Goal: Task Accomplishment & Management: Use online tool/utility

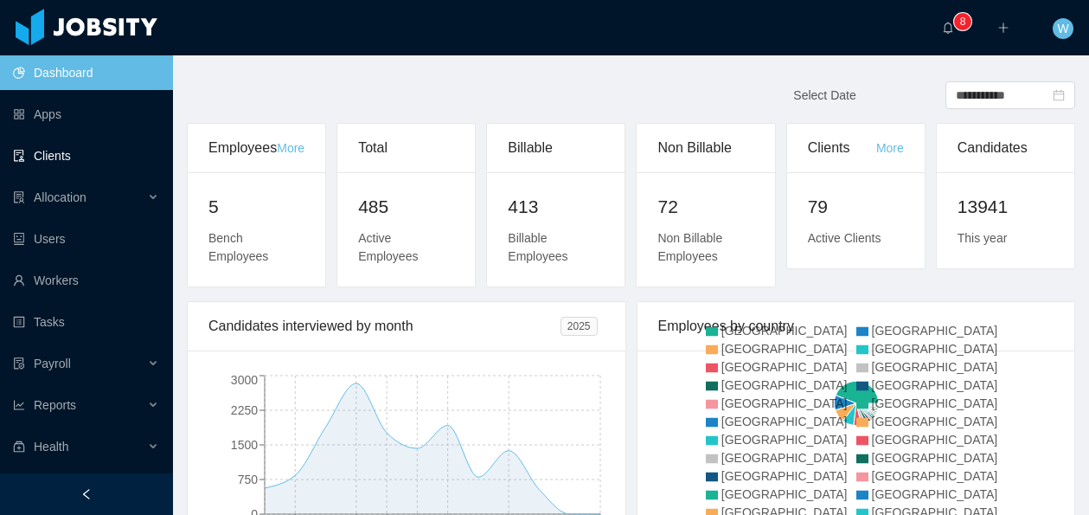
click at [95, 154] on link "Clients" at bounding box center [86, 155] width 146 height 35
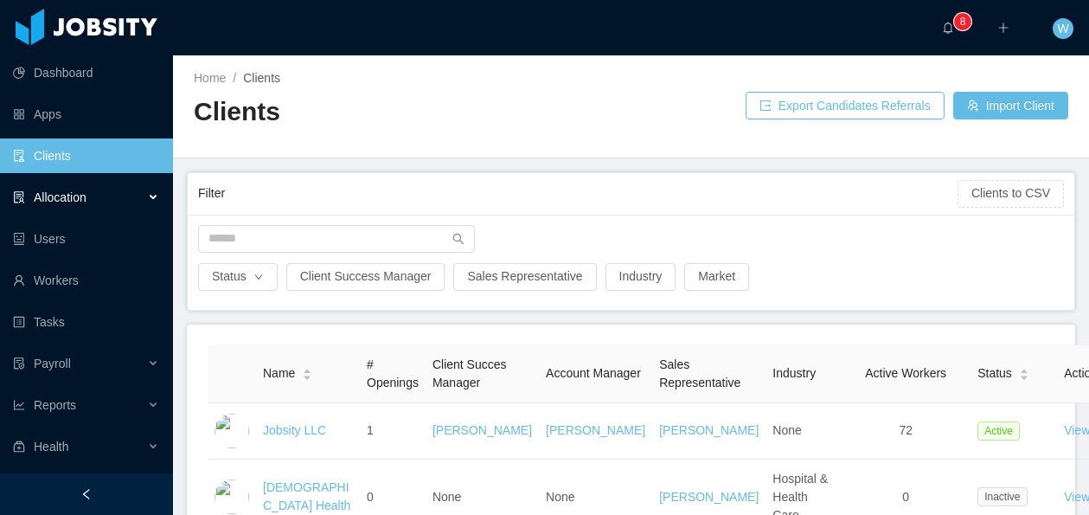
click at [112, 188] on div "Allocation" at bounding box center [86, 197] width 173 height 35
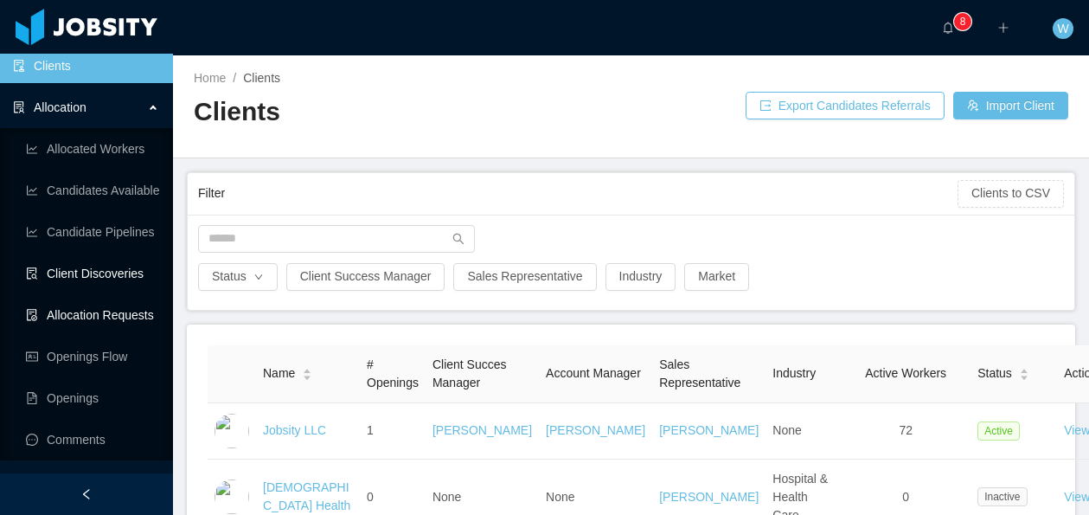
scroll to position [91, 0]
click at [112, 360] on link "Openings Flow" at bounding box center [92, 355] width 133 height 35
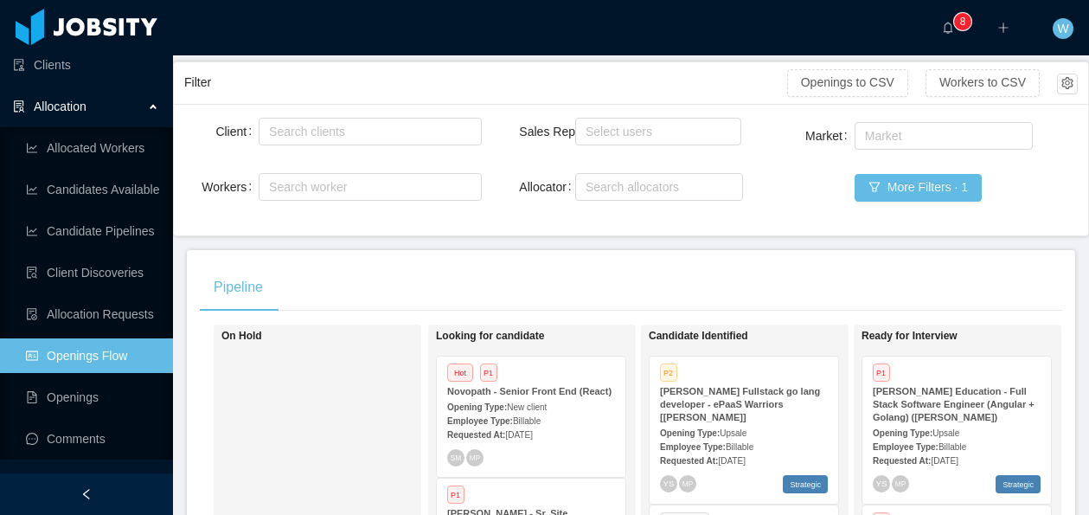
scroll to position [77, 0]
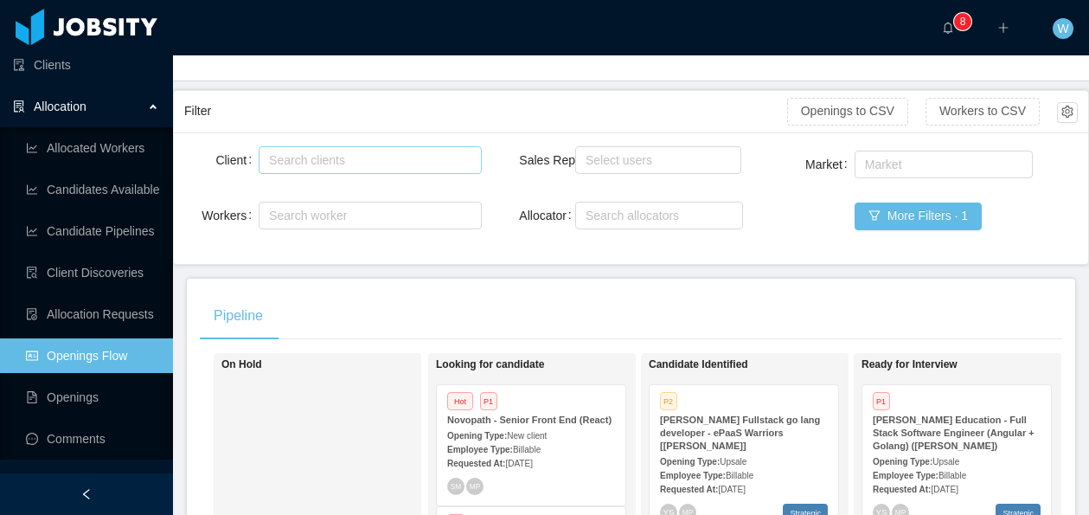
click at [374, 158] on div "Search clients" at bounding box center [366, 159] width 195 height 17
type input "********"
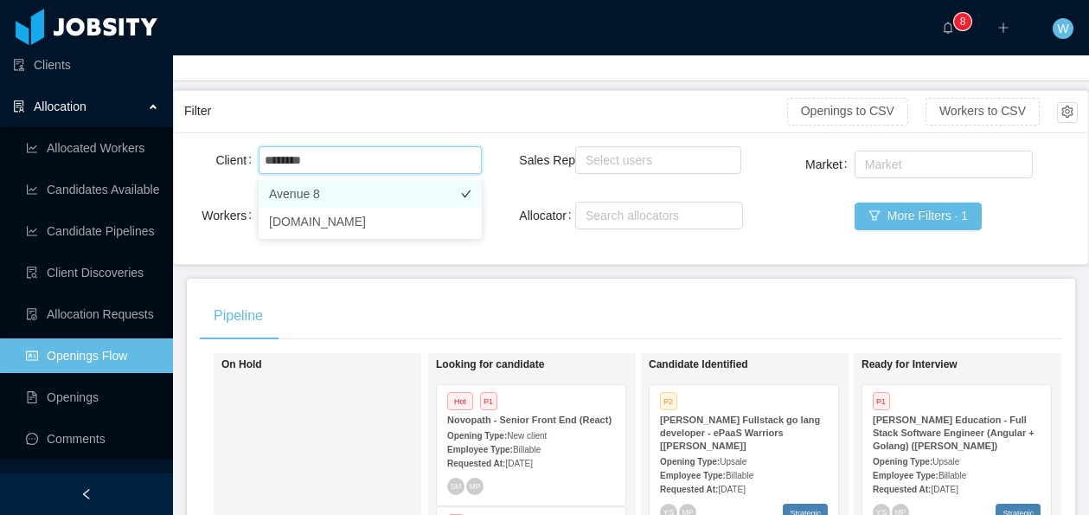
click at [353, 196] on li "Avenue 8" at bounding box center [370, 194] width 223 height 28
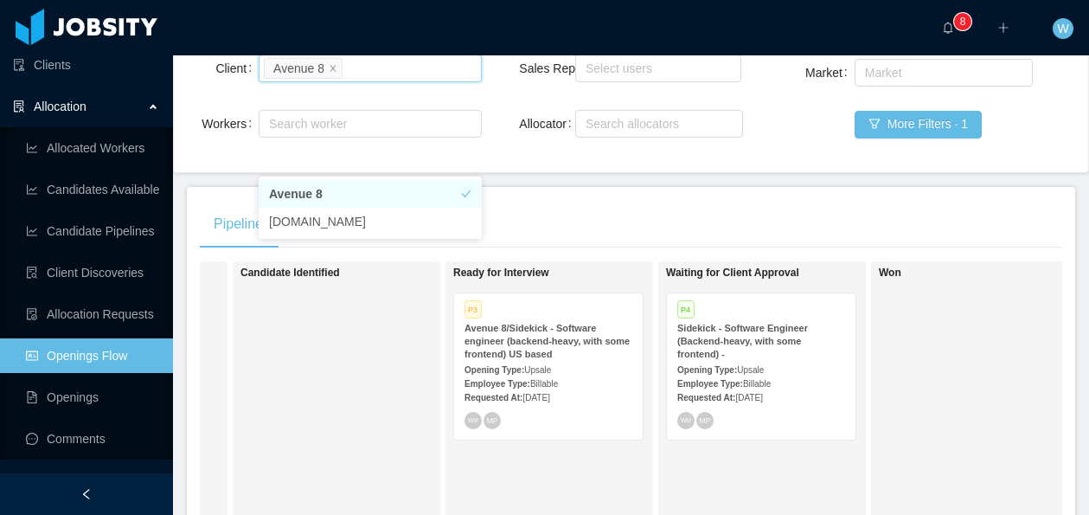
scroll to position [0, 424]
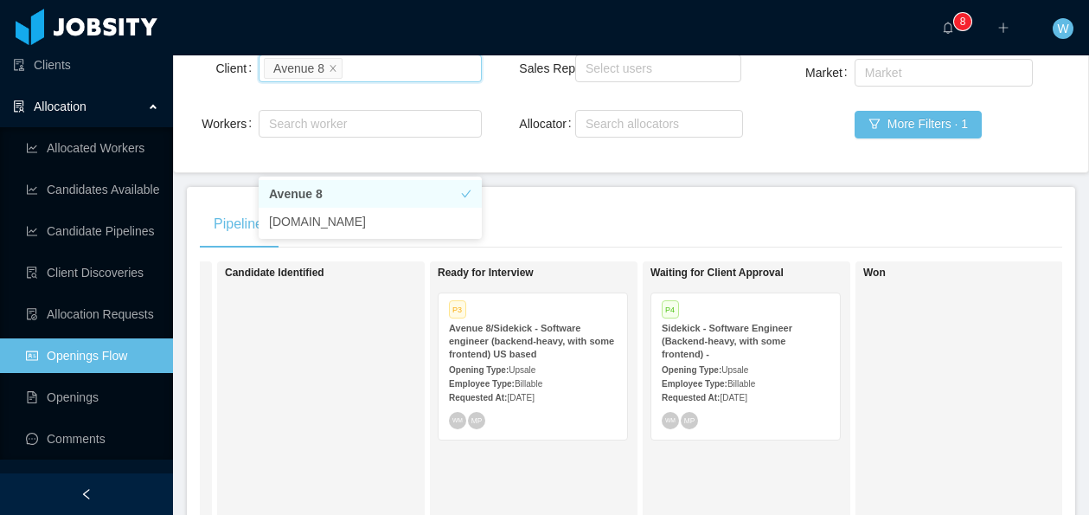
click at [792, 331] on strong "Sidekick - Software Engineer (Backend-heavy, with some frontend) -" at bounding box center [727, 341] width 131 height 36
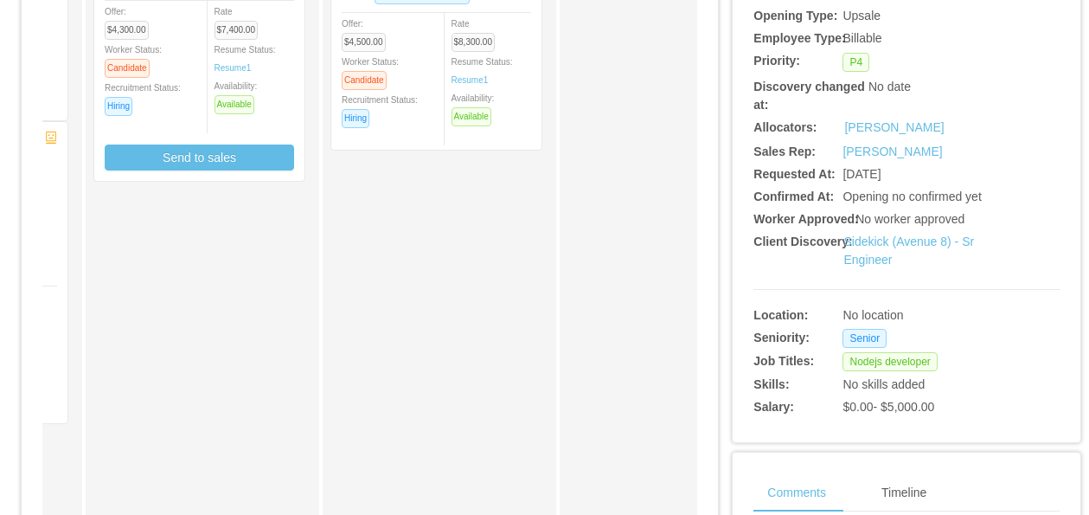
scroll to position [131, 0]
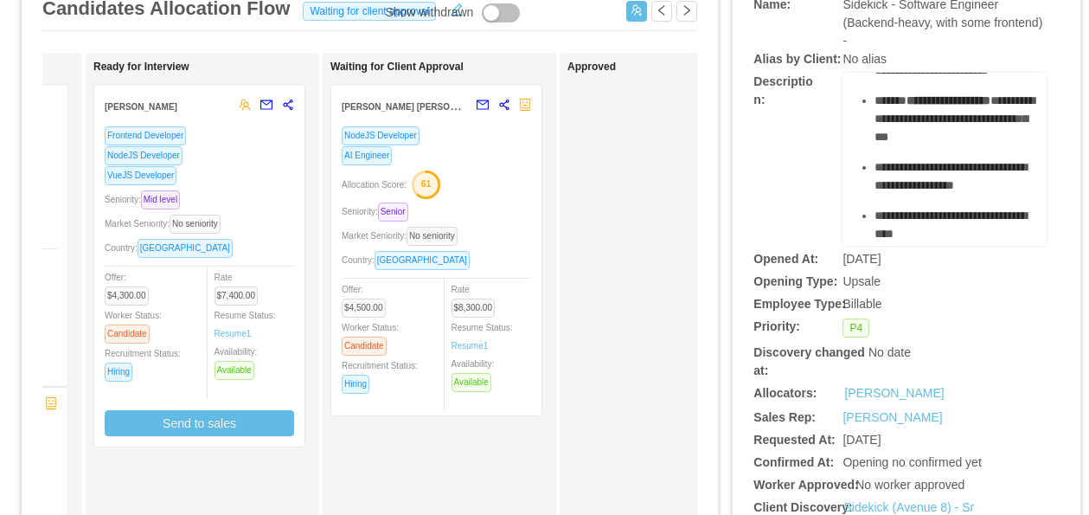
click at [455, 148] on div "AI Engineer" at bounding box center [436, 155] width 189 height 20
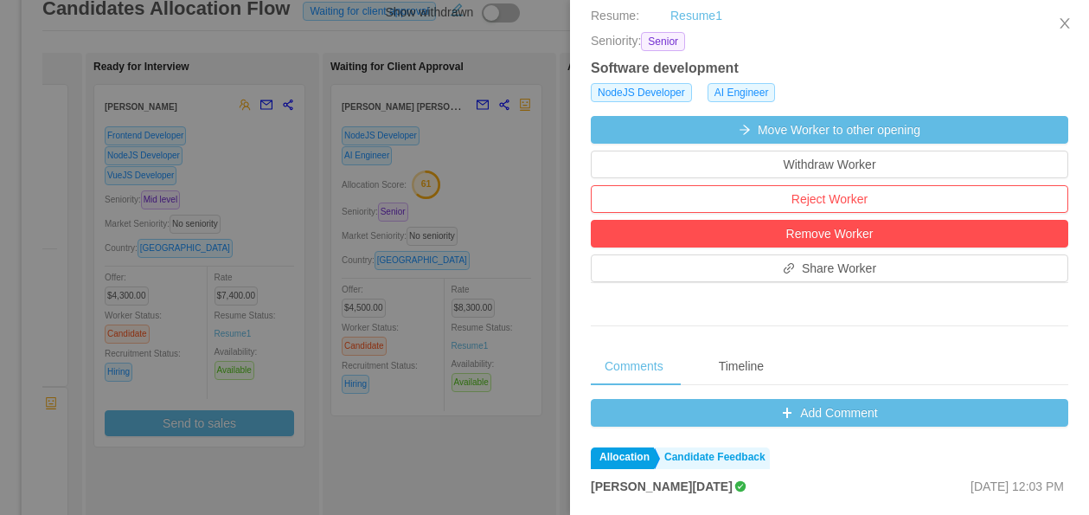
scroll to position [619, 0]
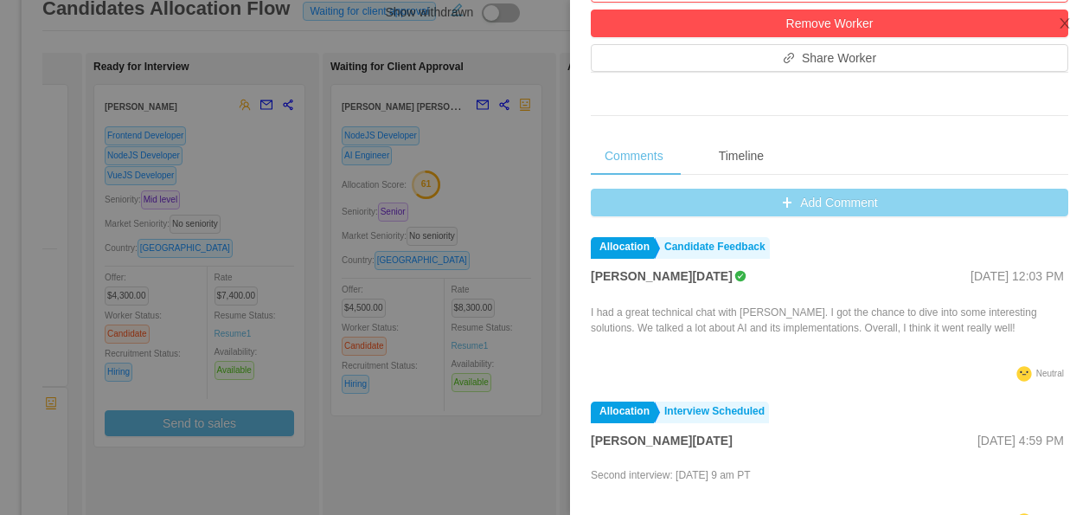
click at [805, 214] on button "Add Comment" at bounding box center [830, 203] width 478 height 28
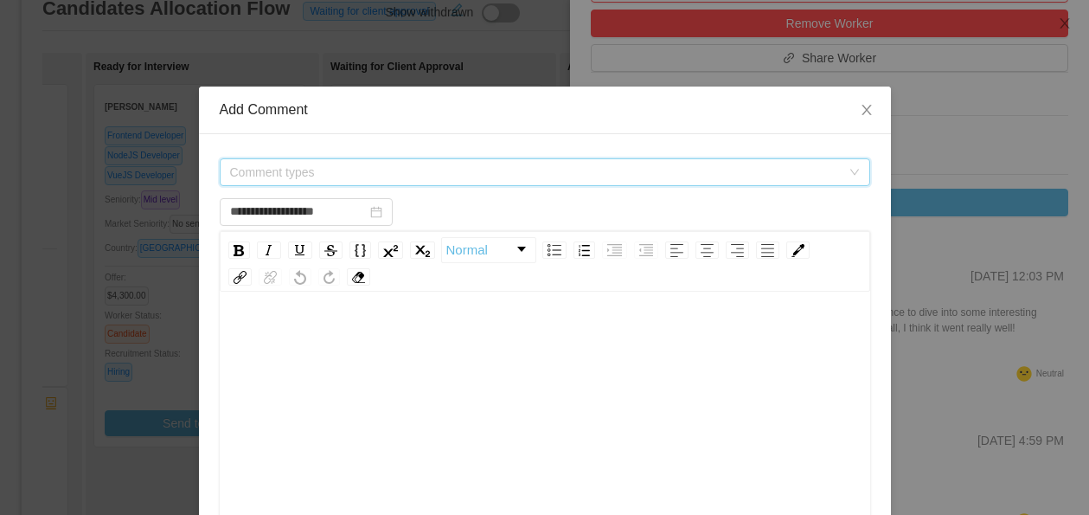
click at [454, 171] on span "Comment types" at bounding box center [535, 171] width 611 height 17
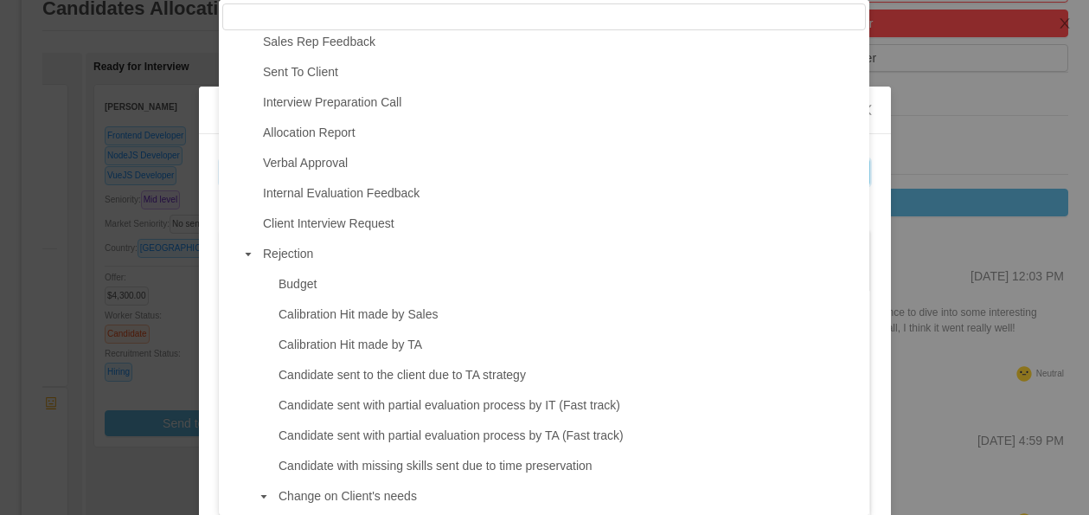
scroll to position [0, 0]
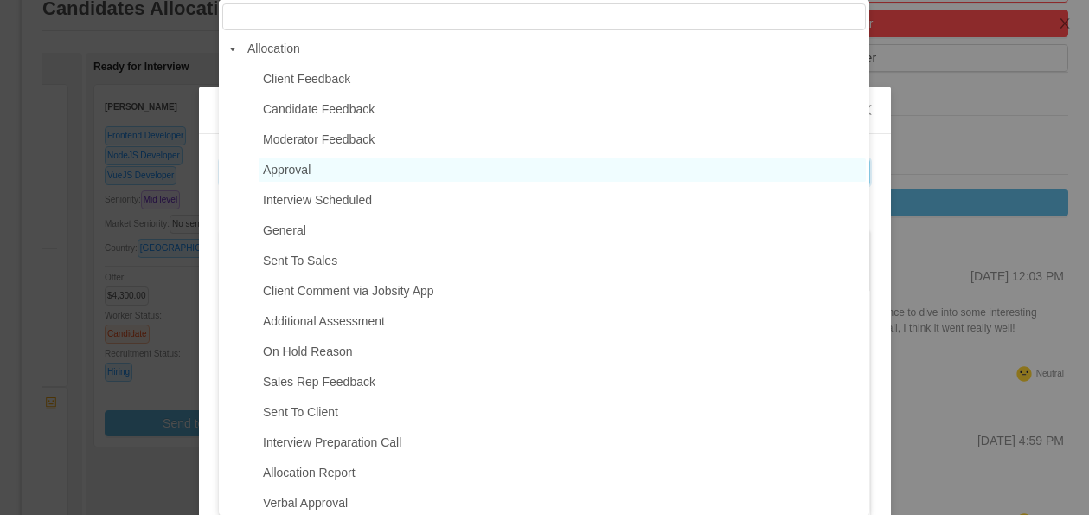
click at [388, 163] on span "Approval" at bounding box center [562, 169] width 607 height 23
type input "**********"
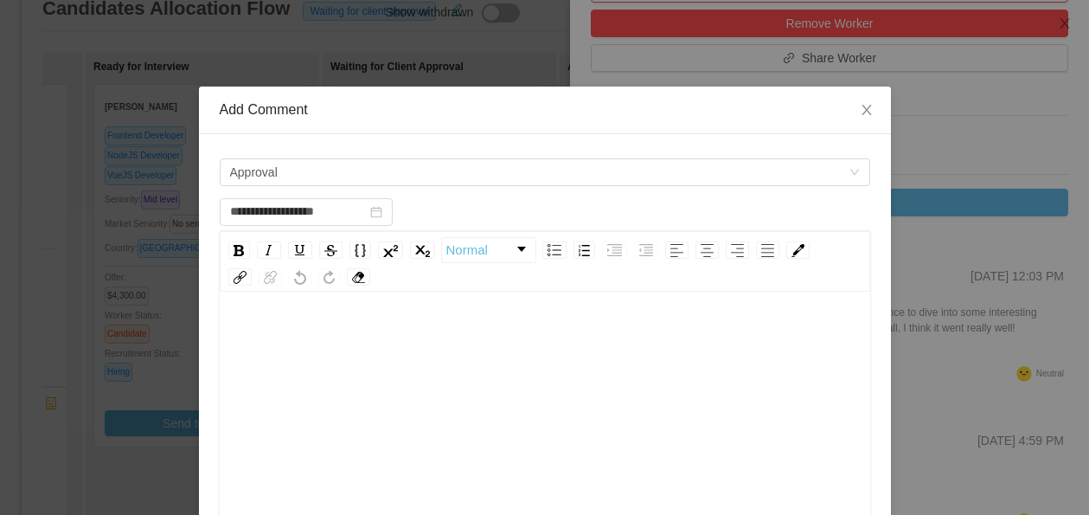
click at [371, 317] on div "rdw-wrapper" at bounding box center [545, 447] width 651 height 303
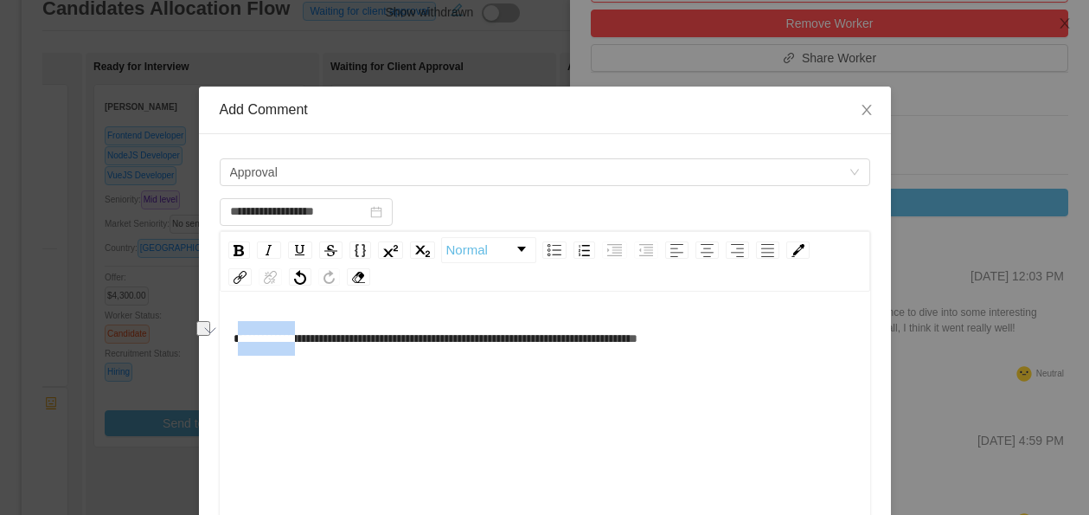
drag, startPoint x: 307, startPoint y: 339, endPoint x: 238, endPoint y: 340, distance: 69.2
click at [237, 340] on span "**********" at bounding box center [436, 338] width 404 height 12
click at [708, 342] on div "**********" at bounding box center [546, 338] width 624 height 35
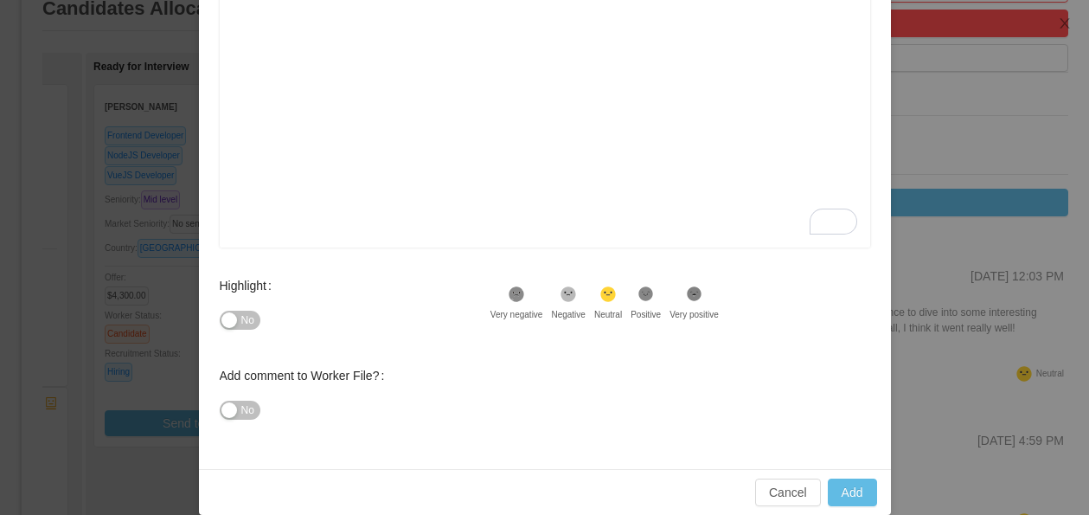
scroll to position [372, 0]
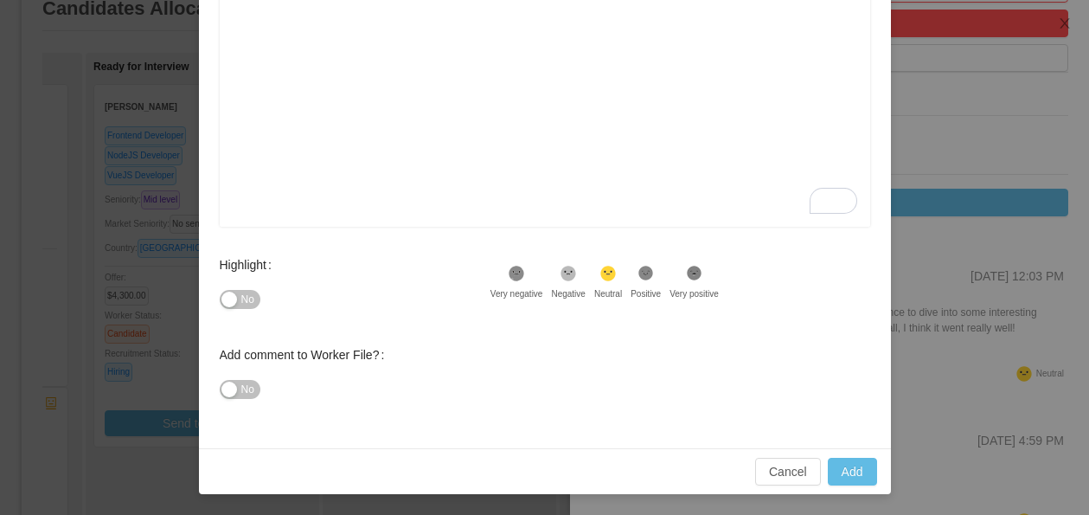
click at [237, 296] on button "No" at bounding box center [240, 299] width 41 height 19
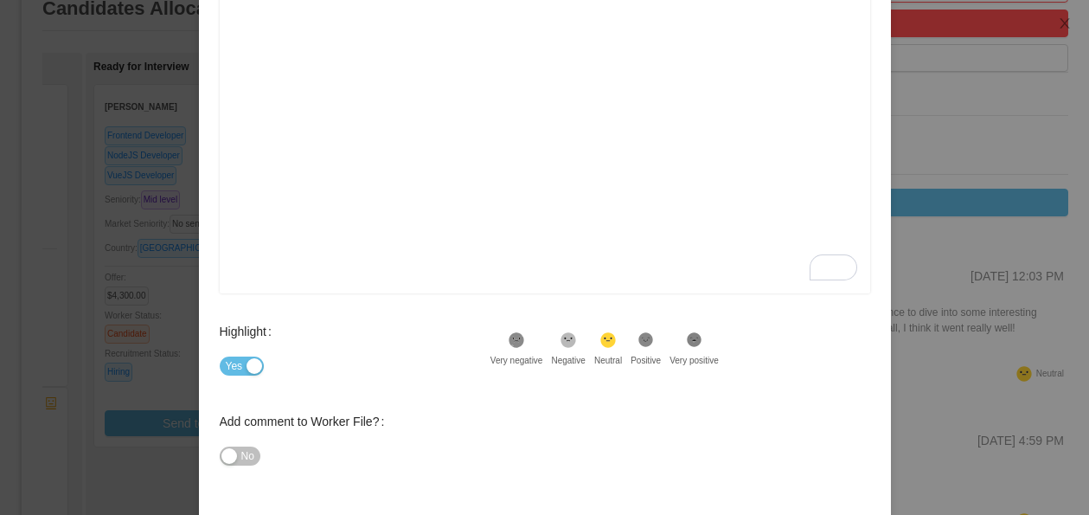
scroll to position [302, 0]
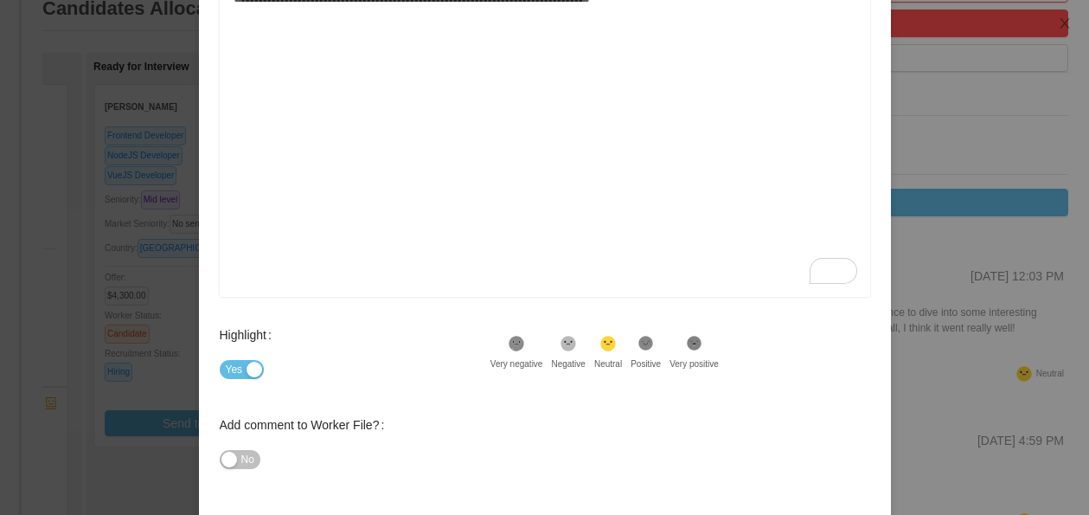
drag, startPoint x: 657, startPoint y: 339, endPoint x: 672, endPoint y: 340, distance: 14.7
click at [653, 339] on icon at bounding box center [645, 343] width 15 height 15
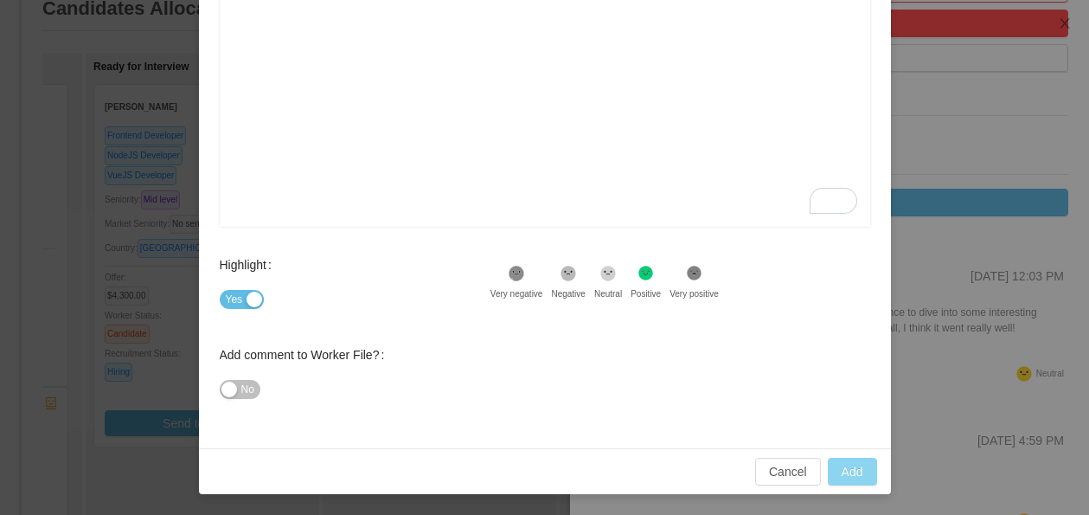
click at [867, 477] on button "Add" at bounding box center [852, 472] width 49 height 28
type input "**********"
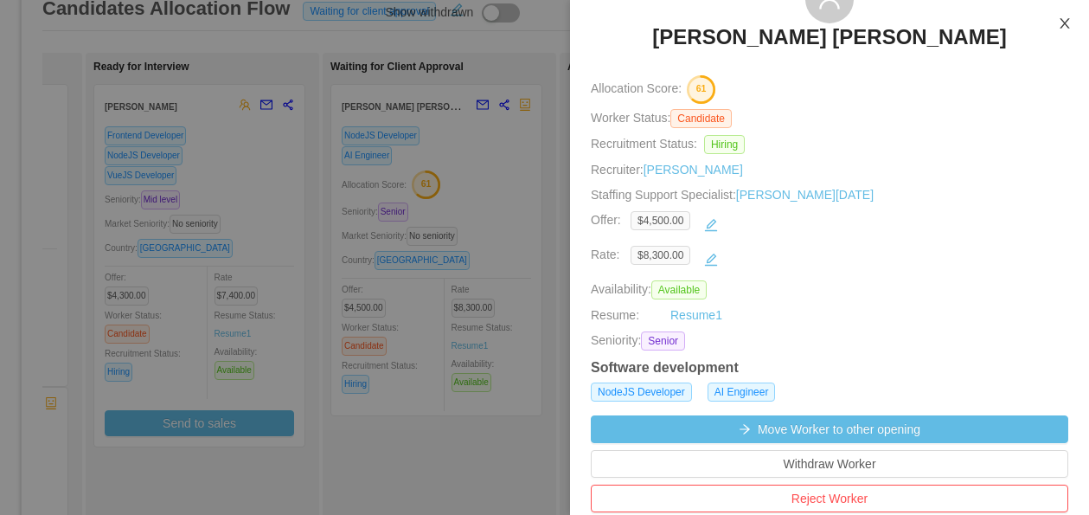
scroll to position [10, 0]
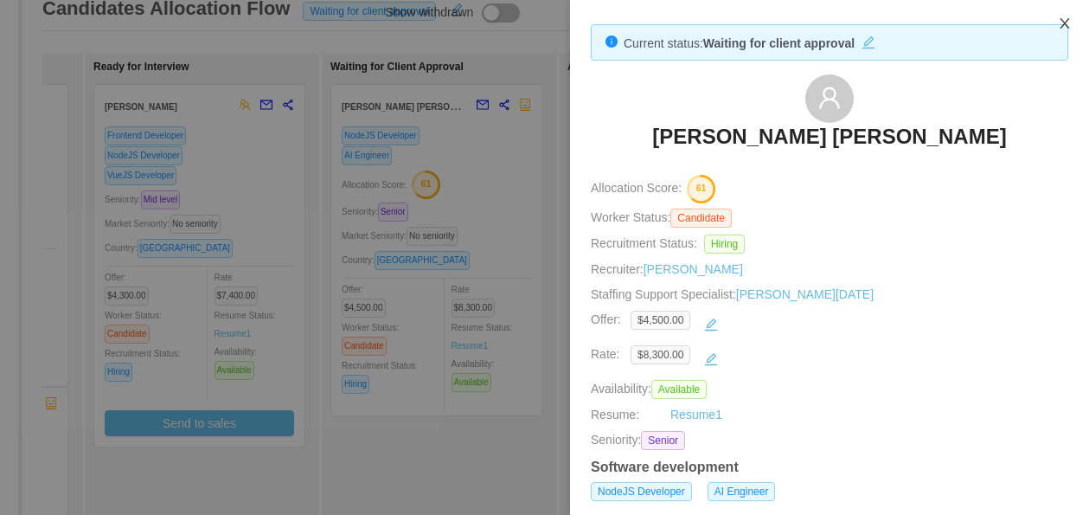
drag, startPoint x: 1067, startPoint y: 25, endPoint x: 1052, endPoint y: 27, distance: 15.7
click at [1067, 25] on icon "icon: close" at bounding box center [1065, 23] width 14 height 14
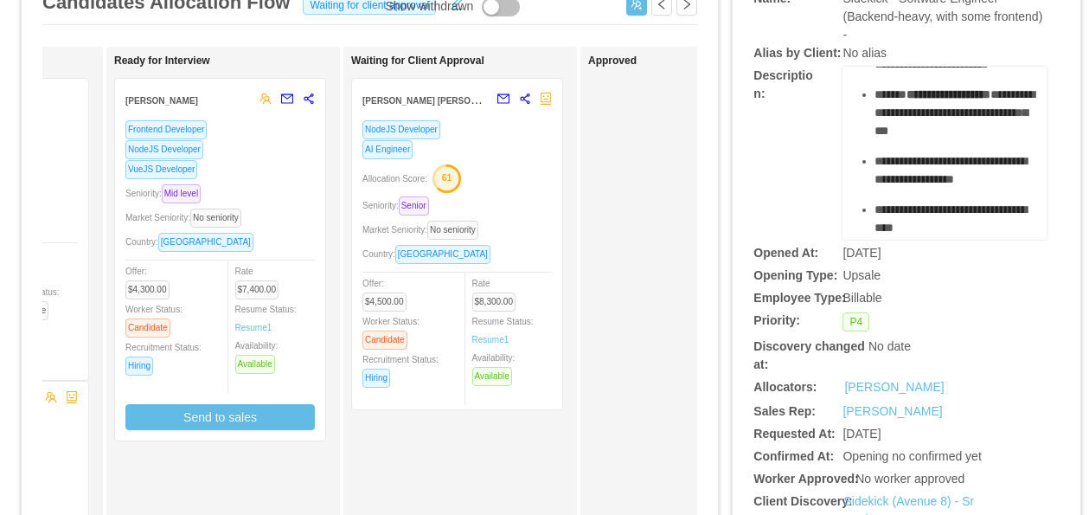
scroll to position [0, 0]
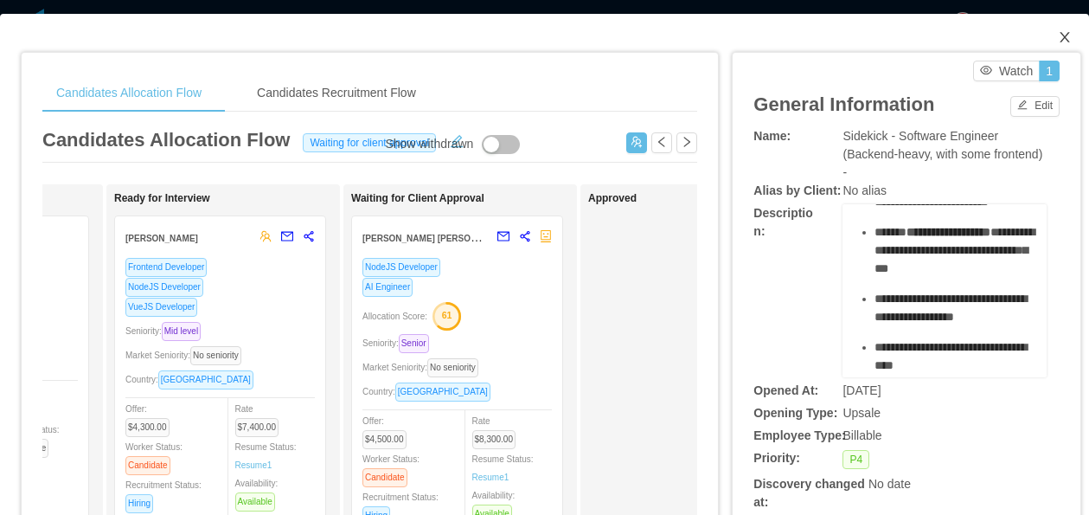
click at [1067, 35] on icon "icon: close" at bounding box center [1065, 37] width 10 height 10
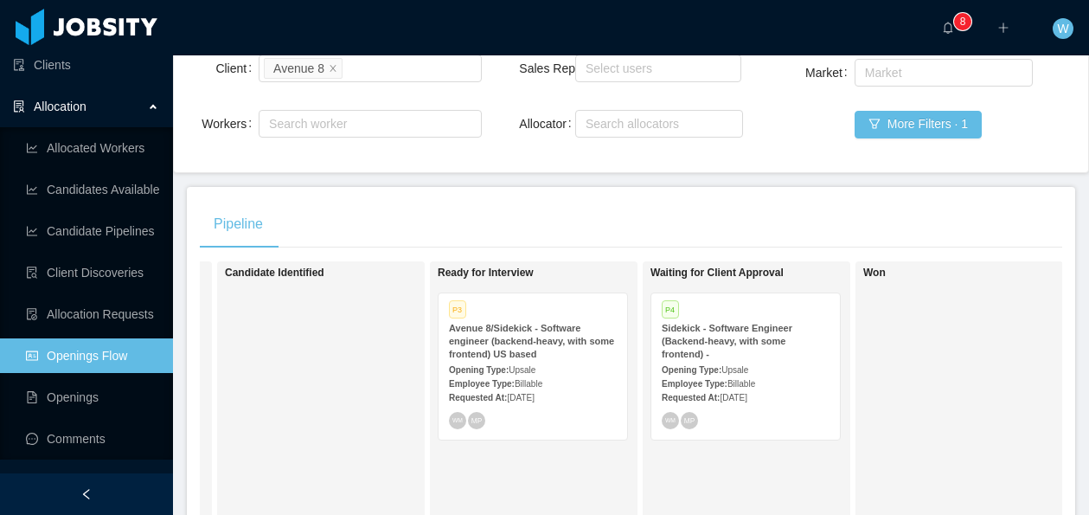
click at [539, 319] on div "P3 Avenue 8/Sidekick - Software engineer (backend-heavy, with some frontend) US…" at bounding box center [533, 366] width 189 height 146
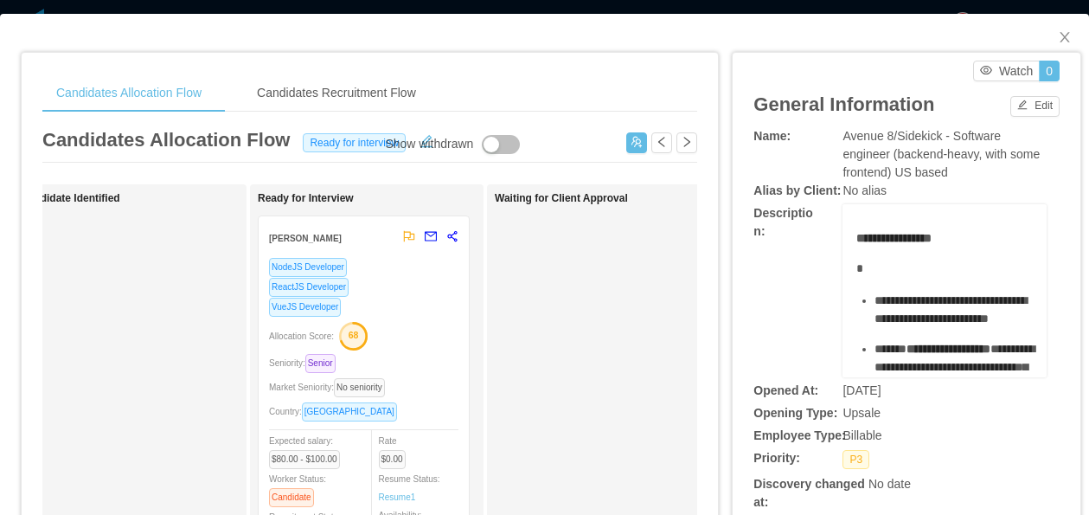
scroll to position [0, 292]
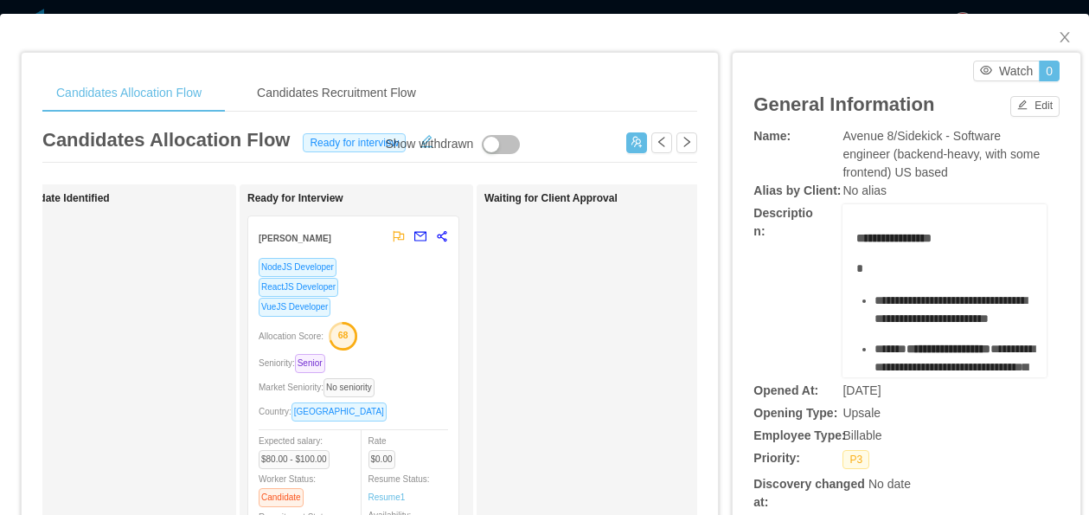
click at [373, 237] on div "[PERSON_NAME]" at bounding box center [321, 237] width 125 height 32
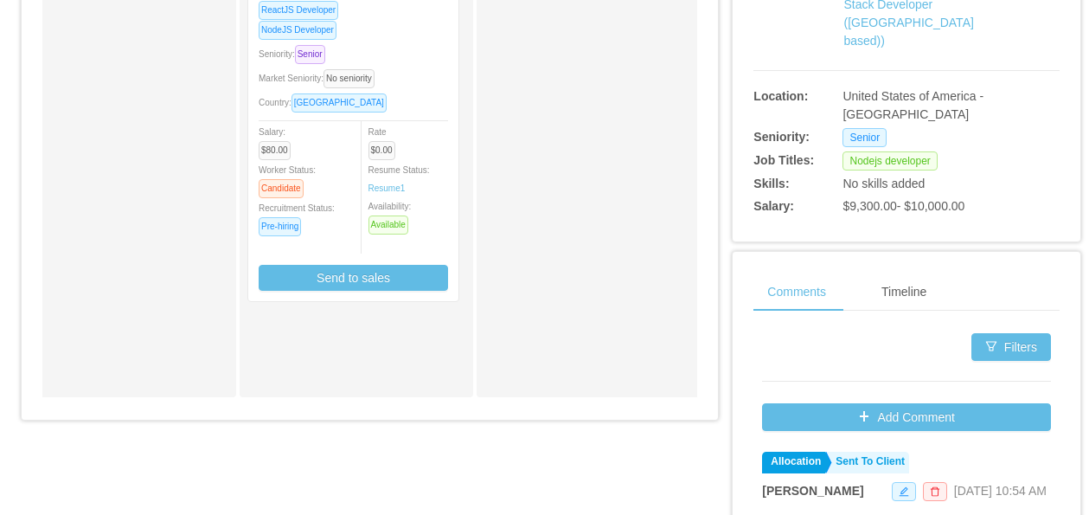
scroll to position [706, 0]
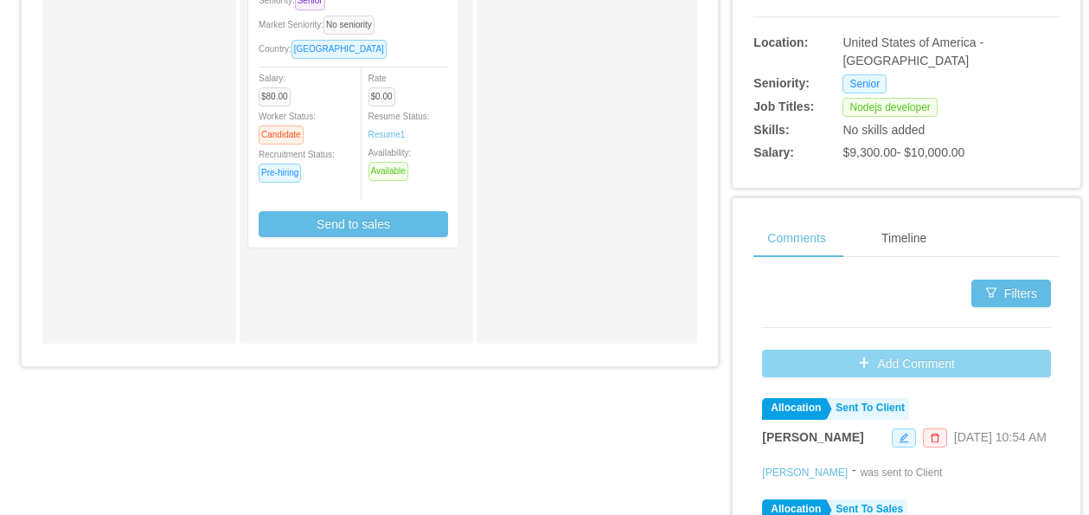
click at [861, 357] on button "Add Comment" at bounding box center [906, 363] width 289 height 28
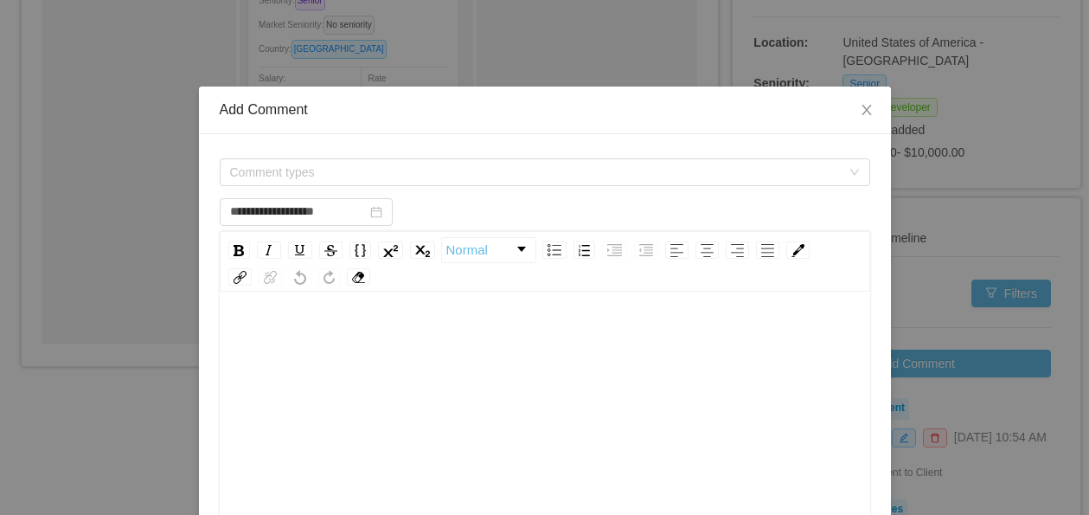
type input "**********"
click at [510, 176] on div "Comment types" at bounding box center [539, 172] width 619 height 26
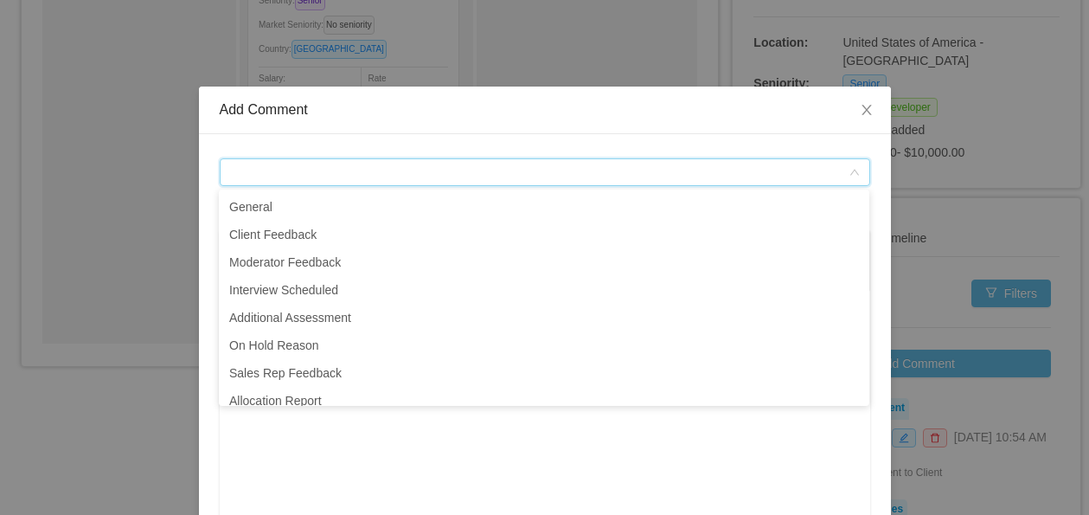
click at [497, 176] on div "Comment types" at bounding box center [539, 172] width 619 height 26
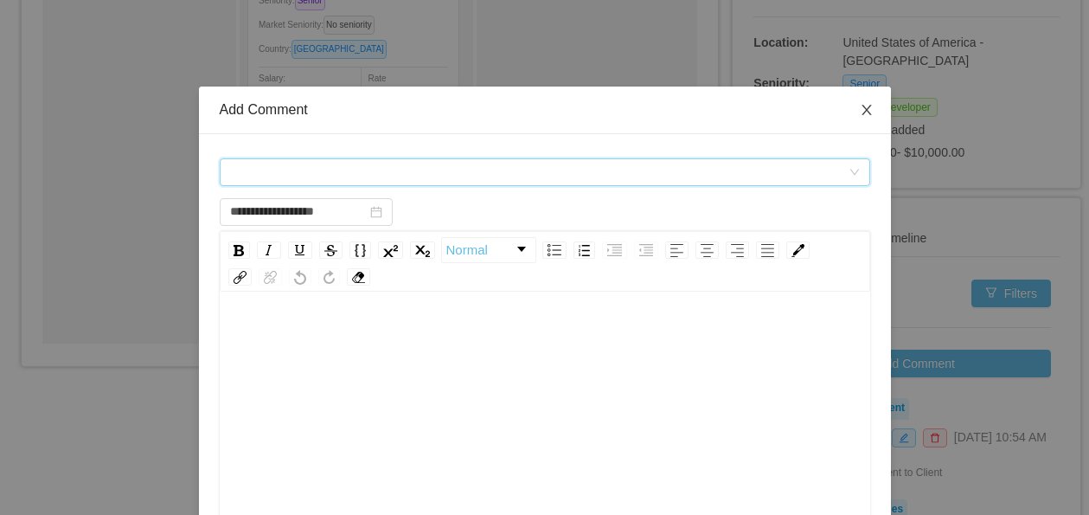
click at [867, 112] on icon "icon: close" at bounding box center [867, 110] width 14 height 14
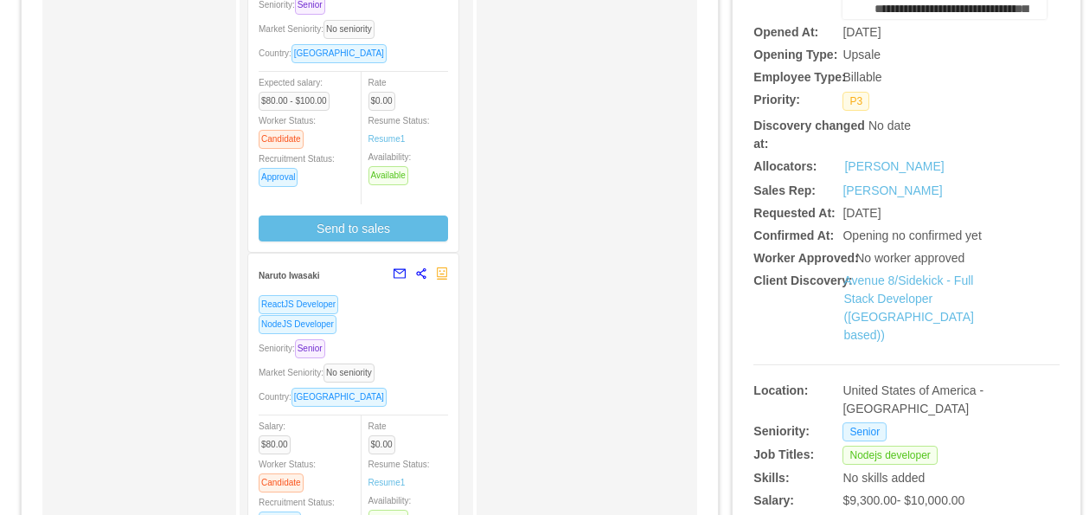
scroll to position [153, 0]
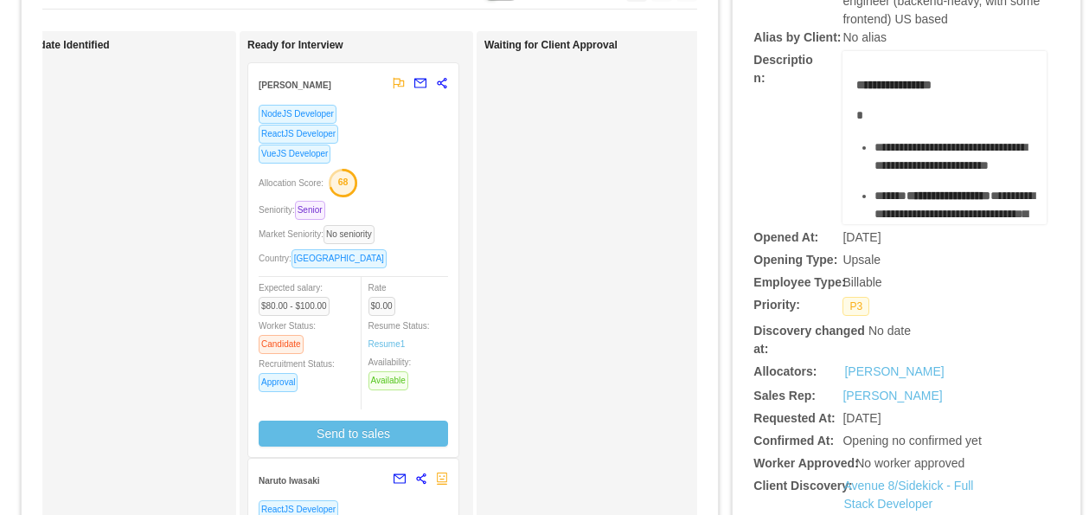
click at [364, 124] on div "ReactJS Developer" at bounding box center [353, 134] width 189 height 20
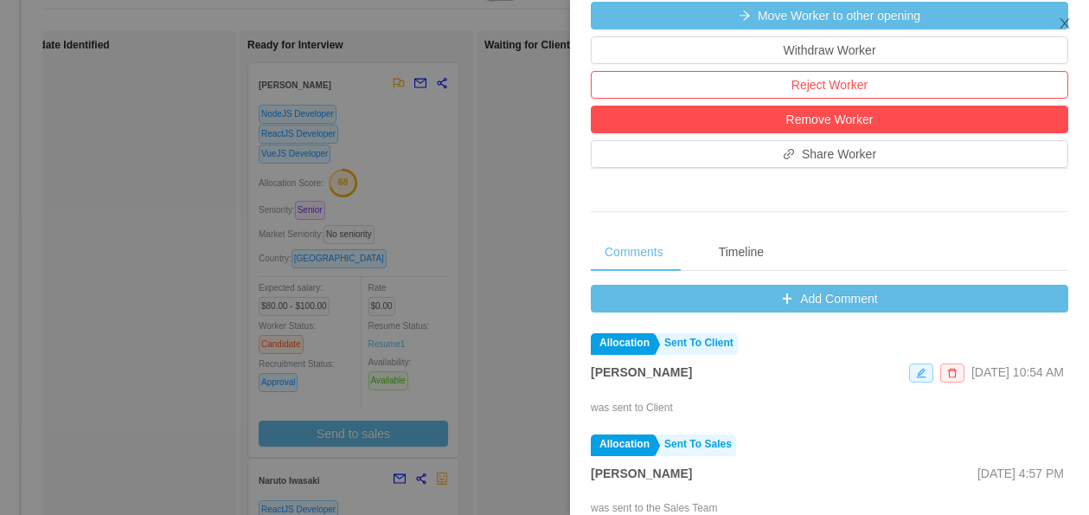
scroll to position [594, 0]
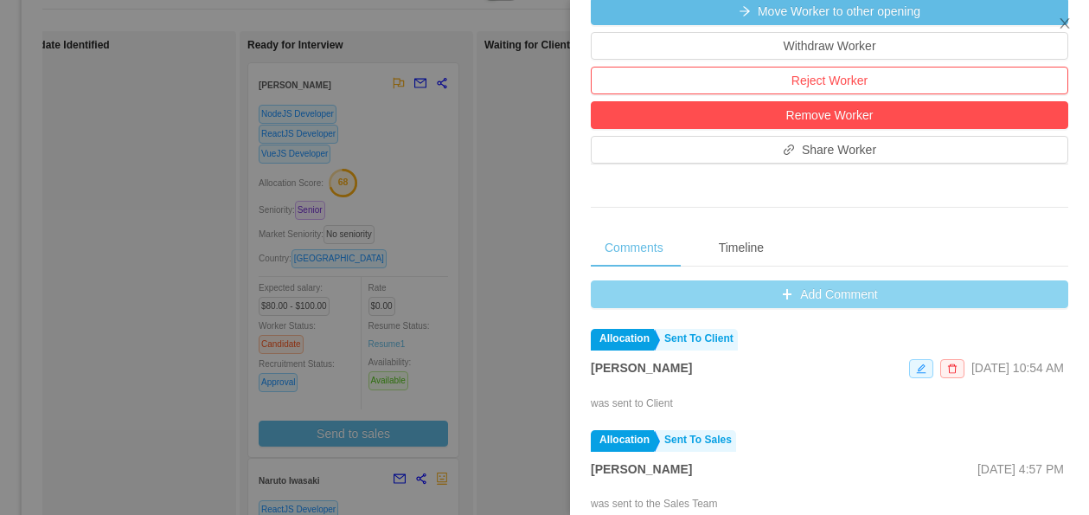
click at [856, 303] on button "Add Comment" at bounding box center [830, 294] width 478 height 28
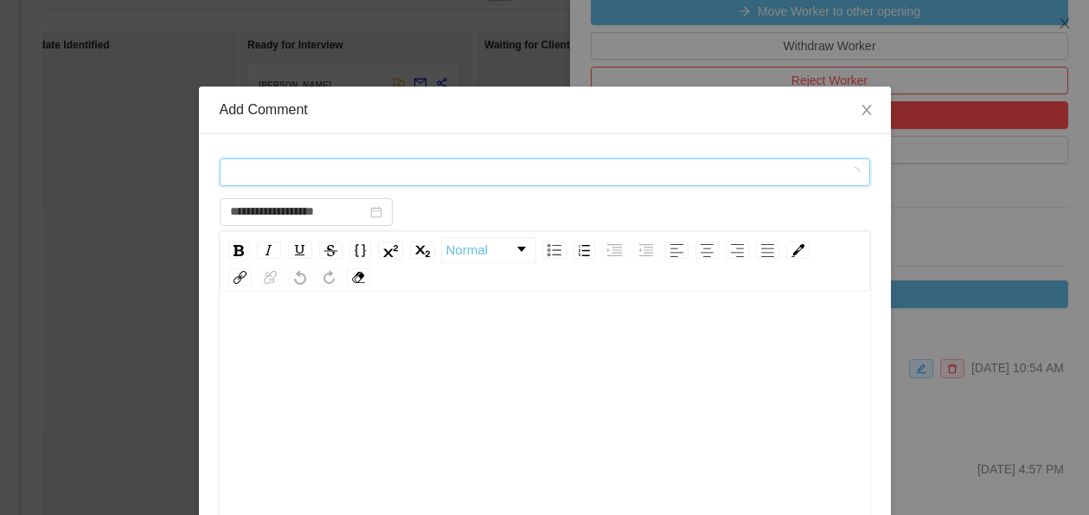
click at [434, 161] on div "Comment types" at bounding box center [539, 172] width 619 height 26
click at [424, 168] on span "Comment types" at bounding box center [535, 171] width 611 height 17
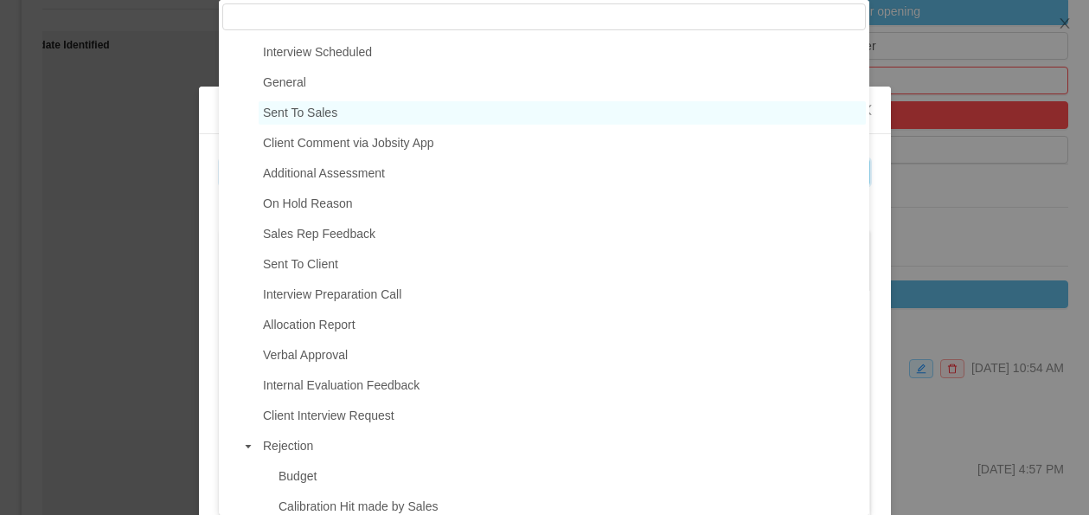
scroll to position [0, 0]
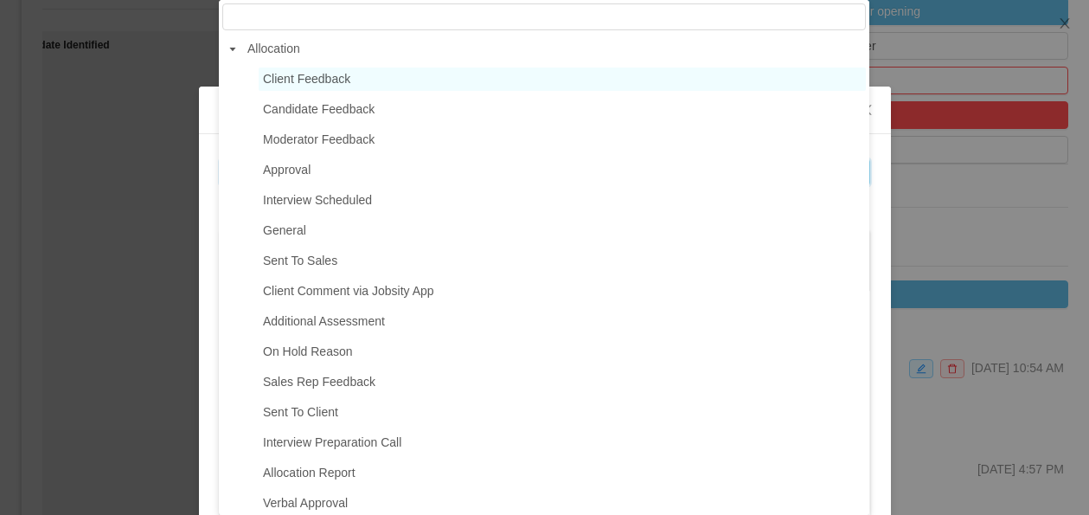
click at [395, 81] on span "Client Feedback" at bounding box center [562, 78] width 607 height 23
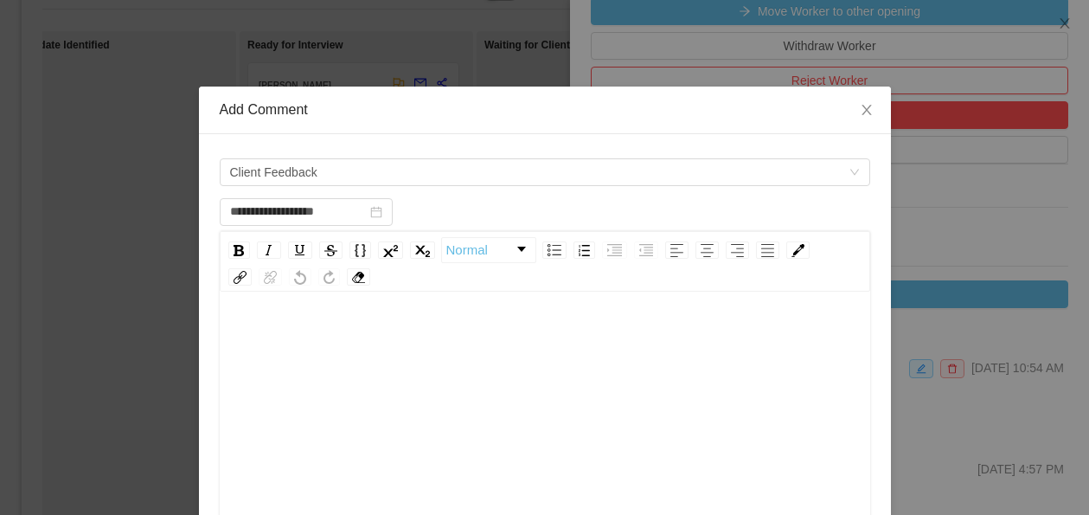
click at [399, 346] on div "rdw-editor" at bounding box center [546, 338] width 624 height 35
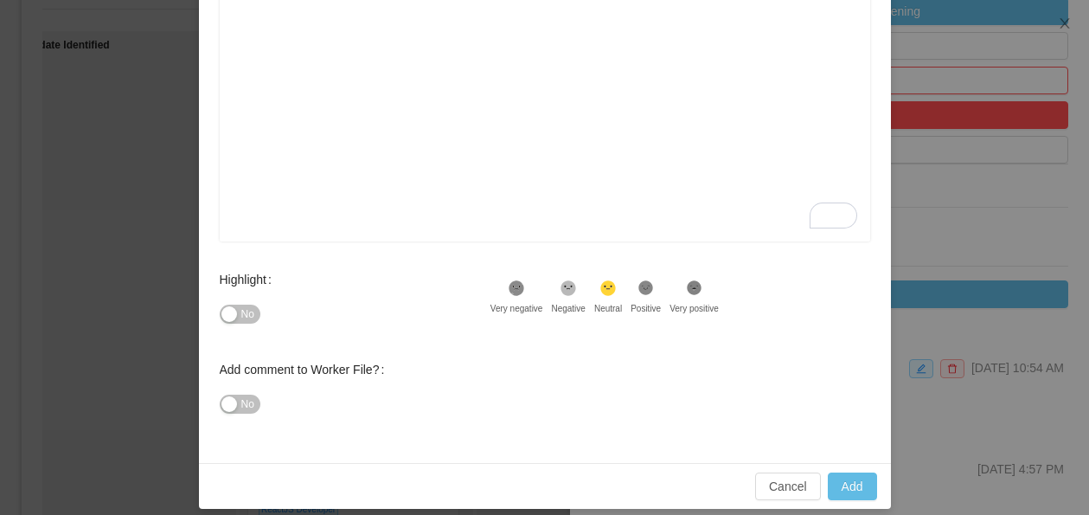
scroll to position [372, 0]
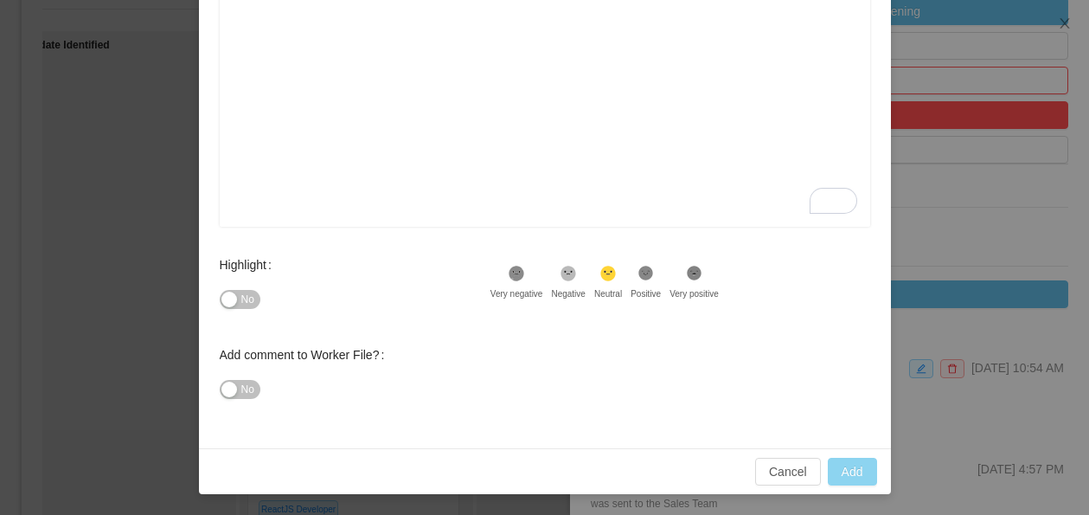
type input "**********"
click at [865, 477] on button "Add" at bounding box center [852, 472] width 49 height 28
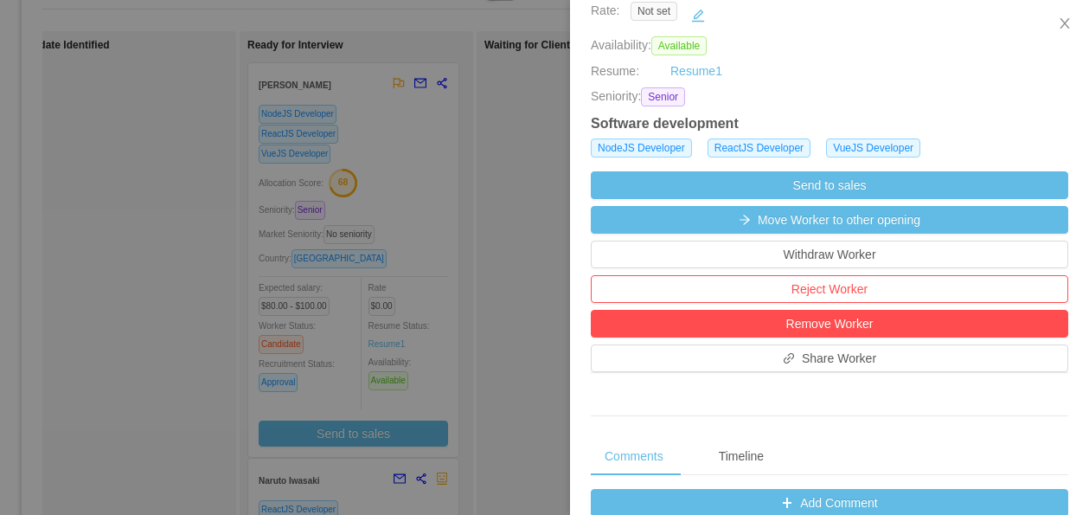
scroll to position [0, 0]
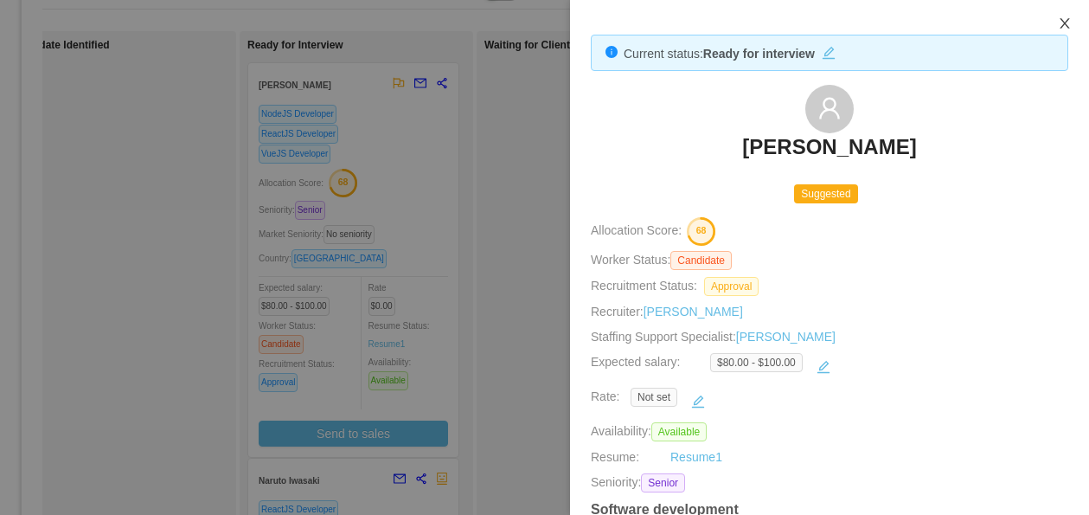
click at [1062, 29] on icon "icon: close" at bounding box center [1065, 23] width 14 height 14
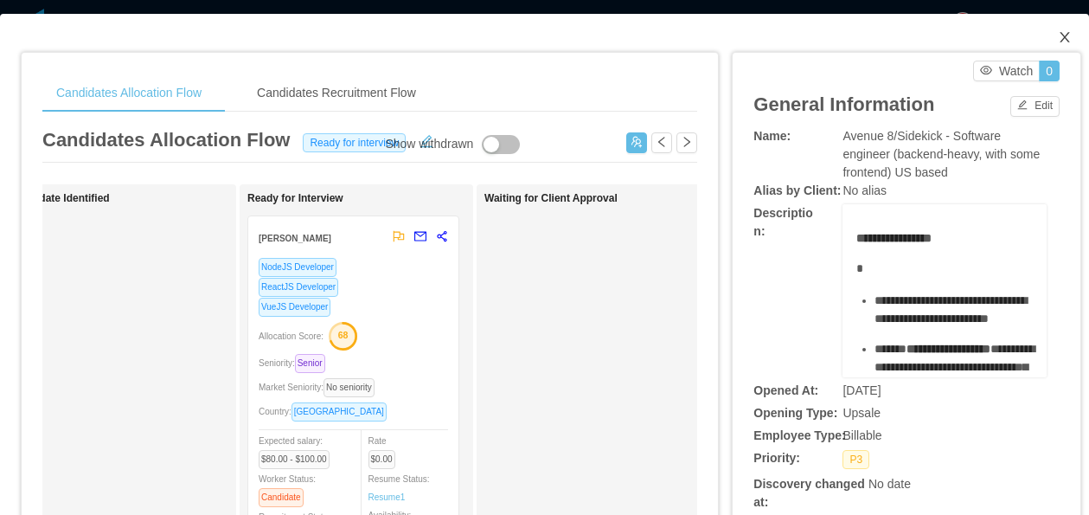
click at [1061, 40] on icon "icon: close" at bounding box center [1065, 37] width 14 height 14
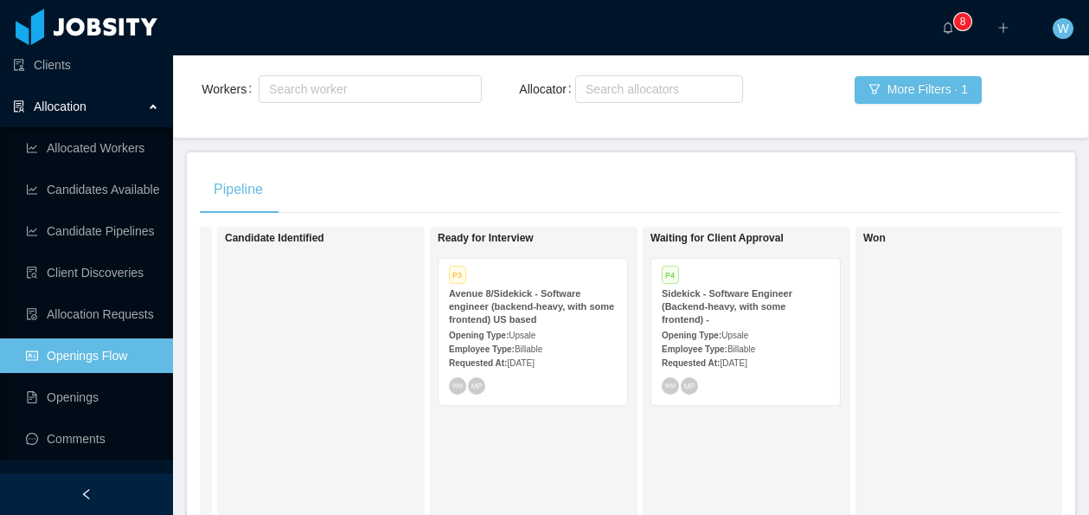
scroll to position [215, 0]
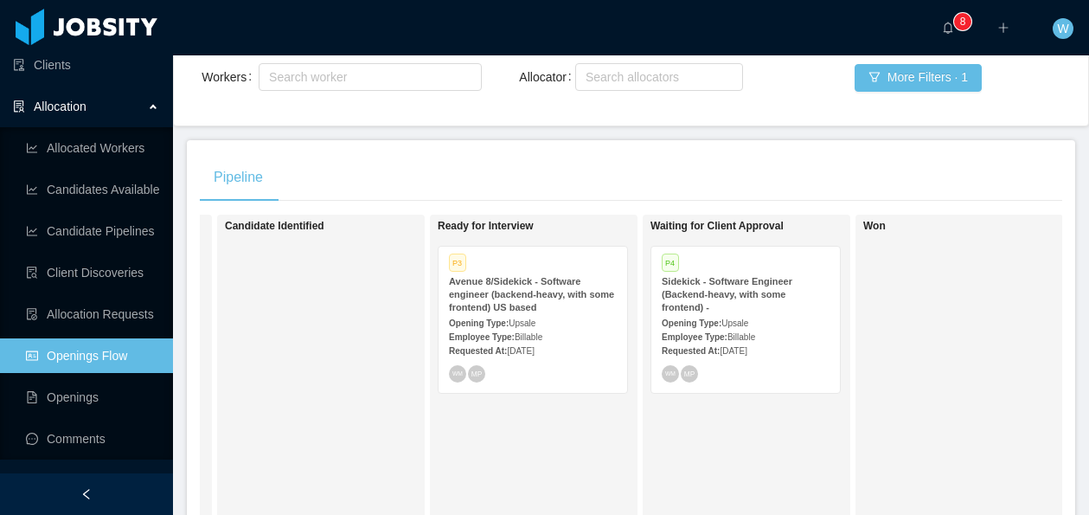
click at [717, 285] on strong "Sidekick - Software Engineer (Backend-heavy, with some frontend) -" at bounding box center [727, 294] width 131 height 36
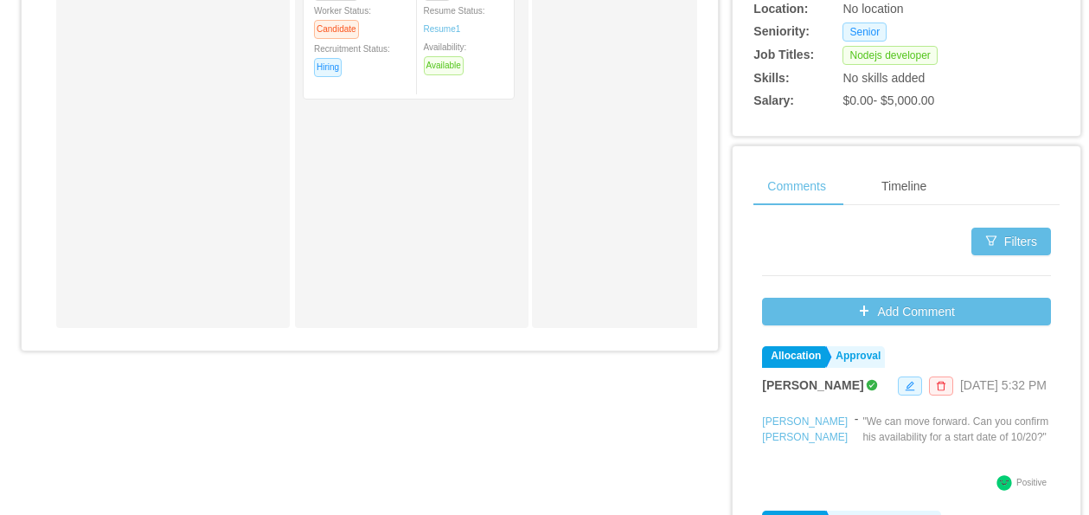
scroll to position [873, 0]
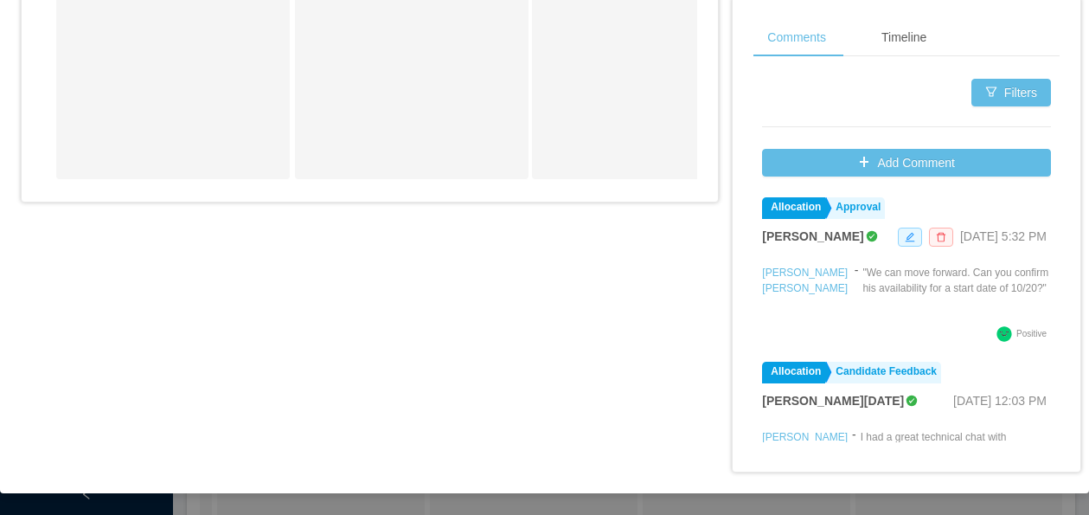
click at [929, 240] on span at bounding box center [941, 237] width 24 height 19
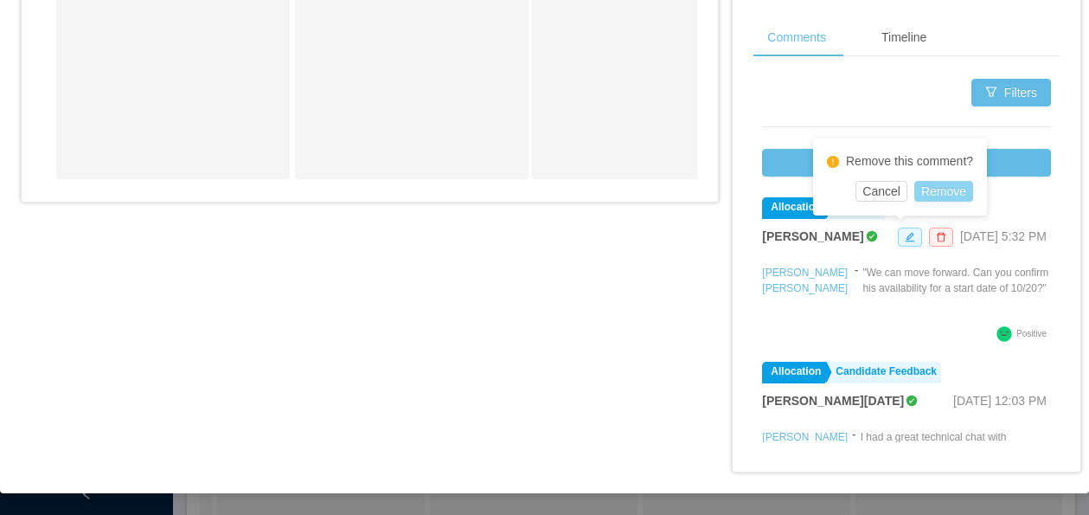
click at [937, 200] on button "Remove" at bounding box center [943, 191] width 59 height 21
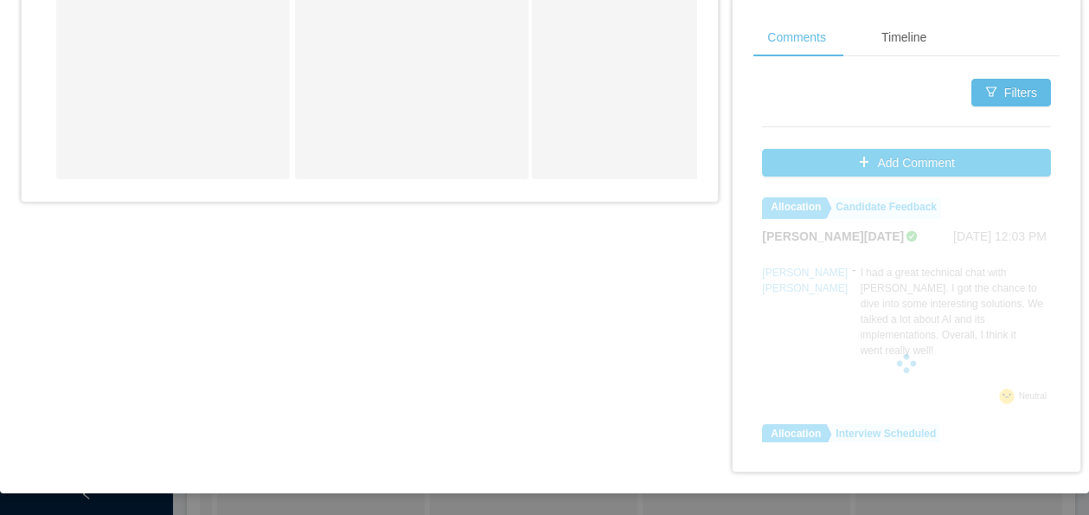
click at [924, 169] on button "Add Comment" at bounding box center [906, 163] width 289 height 28
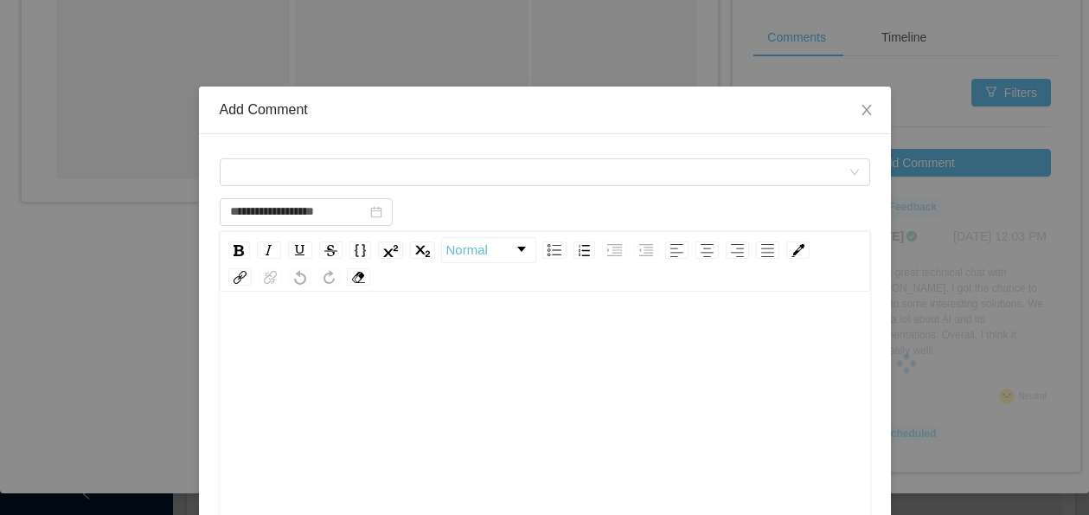
click at [398, 330] on div "To enrich screen reader interactions, please activate Accessibility in Grammarl…" at bounding box center [546, 338] width 624 height 35
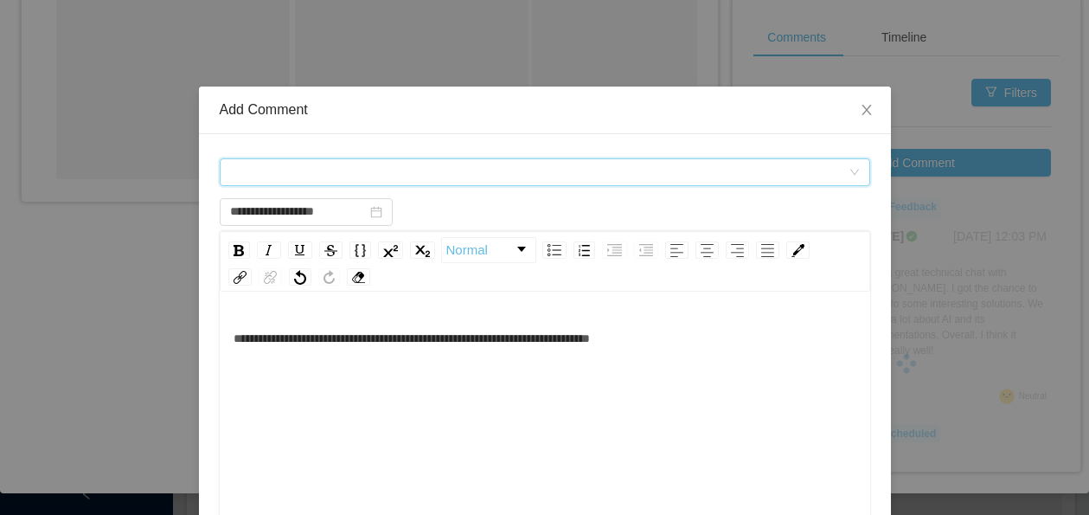
type input "**********"
click at [443, 181] on div "Comment types" at bounding box center [539, 172] width 619 height 26
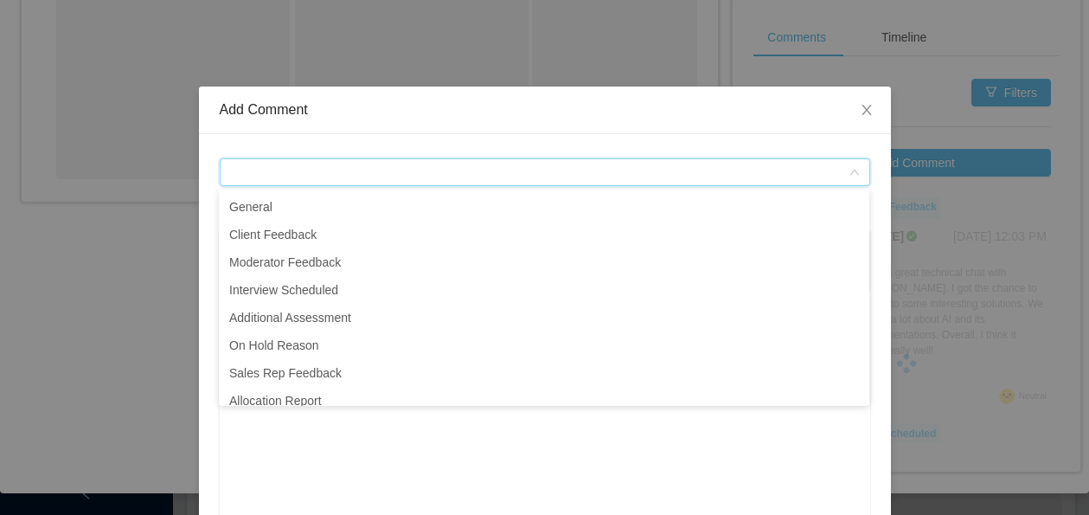
drag, startPoint x: 432, startPoint y: 168, endPoint x: 583, endPoint y: 130, distance: 156.1
click at [432, 168] on div "Comment types" at bounding box center [539, 172] width 619 height 26
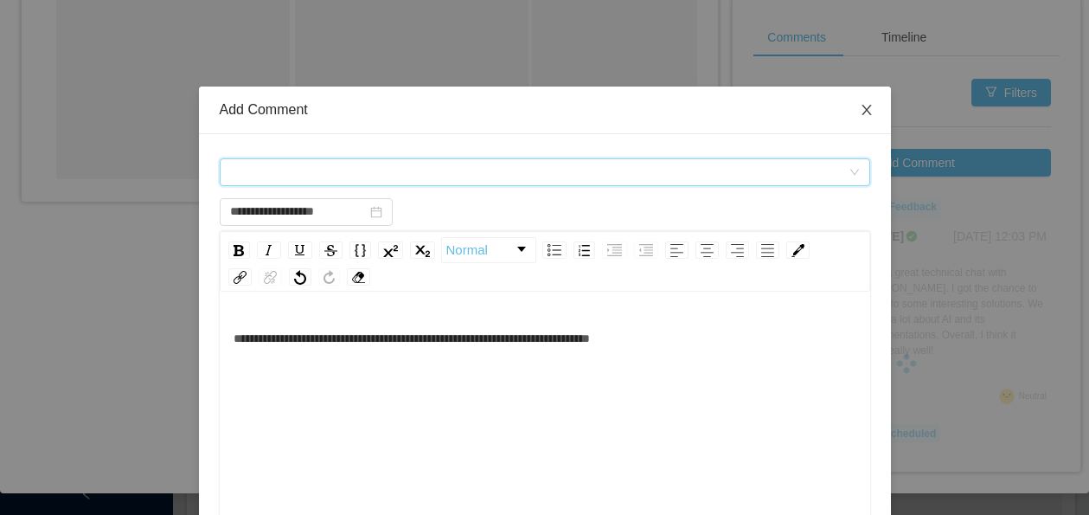
click at [867, 107] on icon "icon: close" at bounding box center [867, 110] width 14 height 14
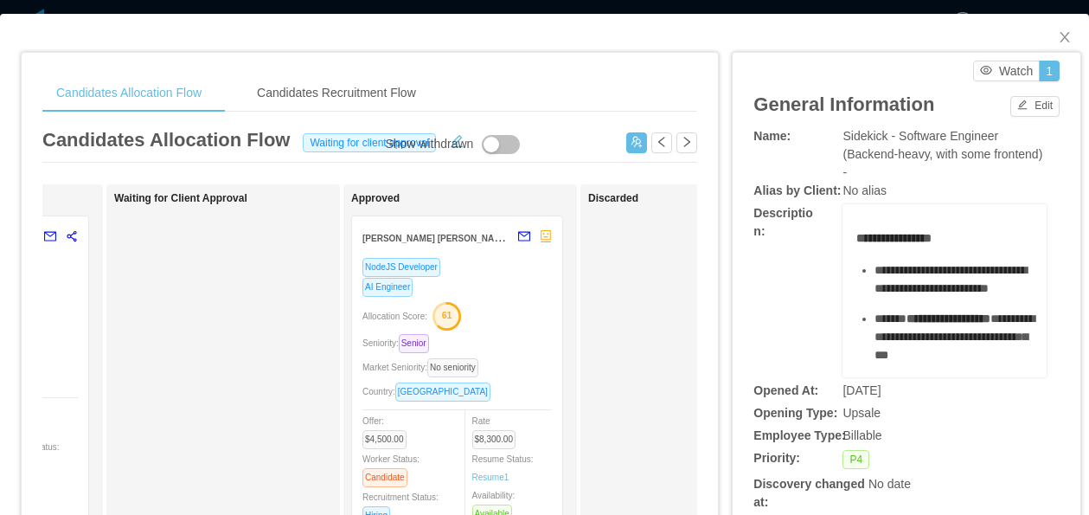
scroll to position [0, 675]
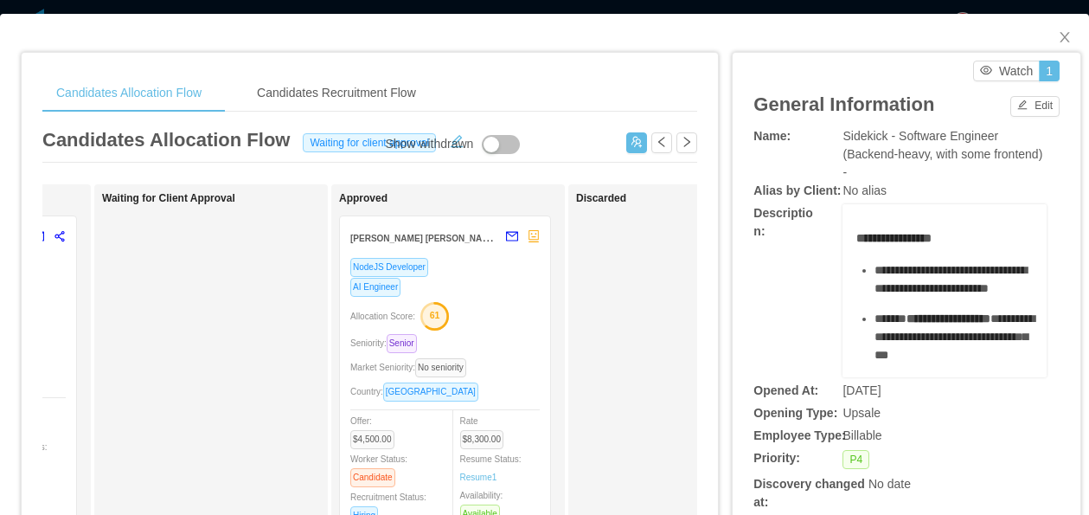
click at [475, 257] on div "NodeJS Developer" at bounding box center [444, 267] width 189 height 20
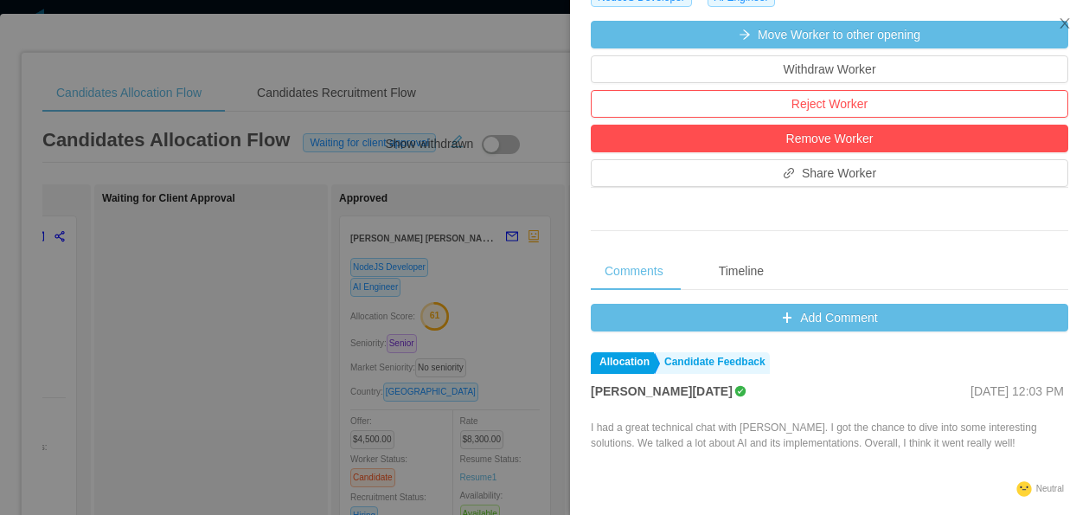
scroll to position [515, 0]
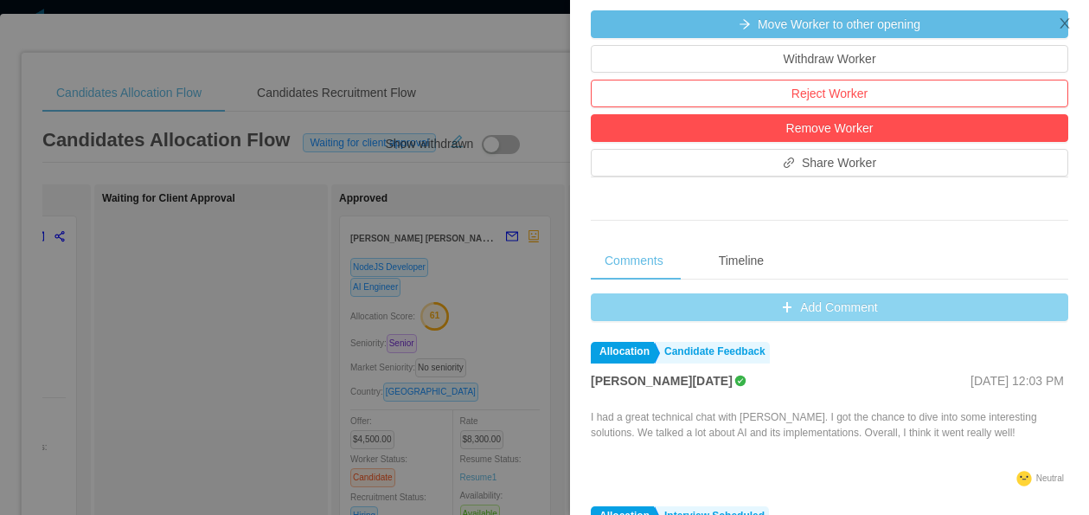
click at [879, 317] on button "Add Comment" at bounding box center [830, 307] width 478 height 28
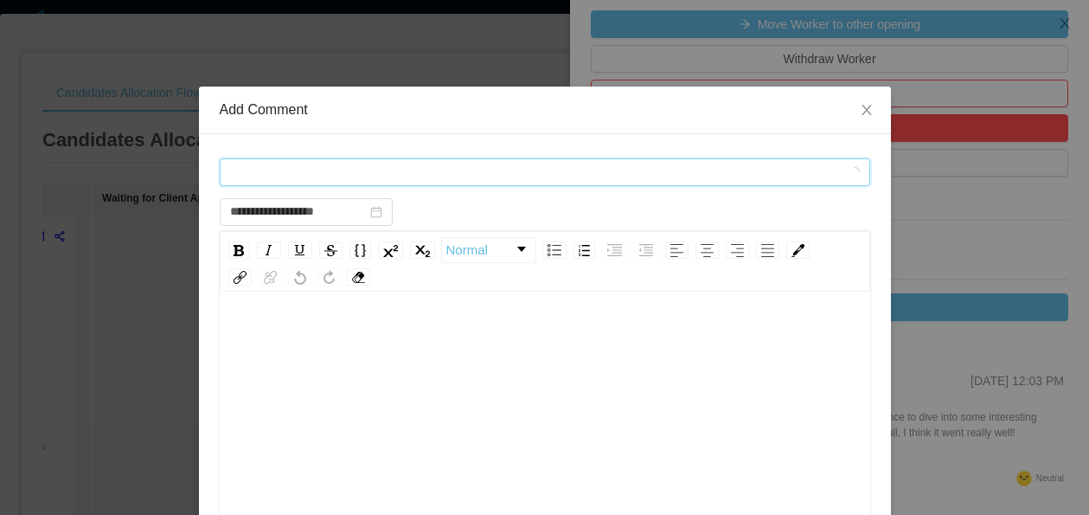
click at [575, 181] on div "Comment types" at bounding box center [539, 172] width 619 height 26
click at [478, 183] on span "Comment types" at bounding box center [539, 172] width 619 height 26
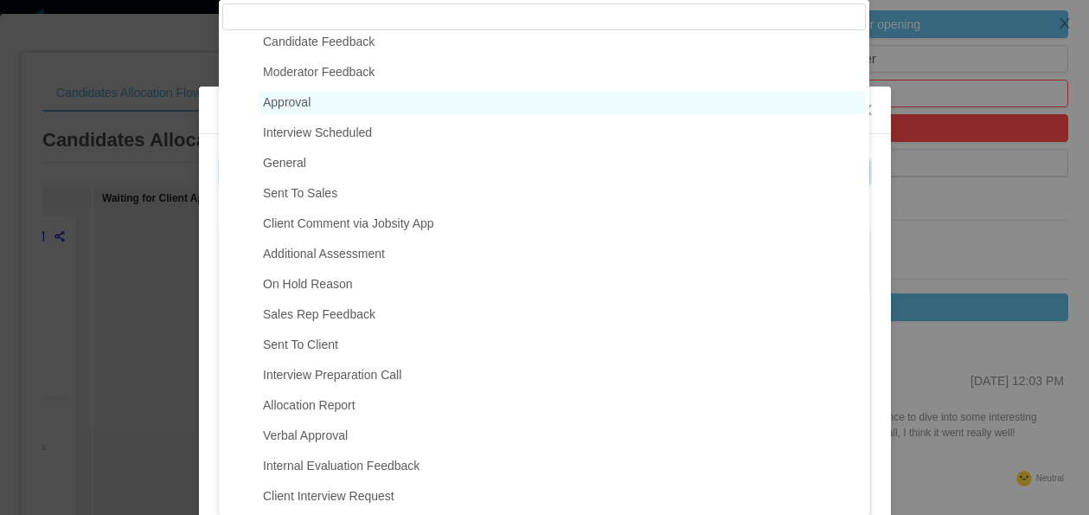
scroll to position [71, 0]
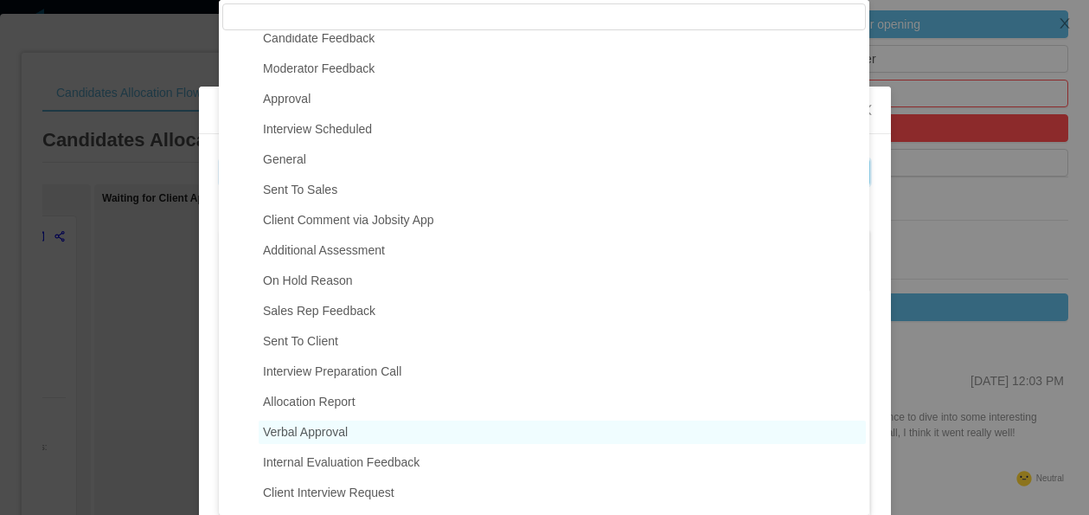
click at [375, 439] on span "Verbal Approval" at bounding box center [562, 431] width 607 height 23
type input "**********"
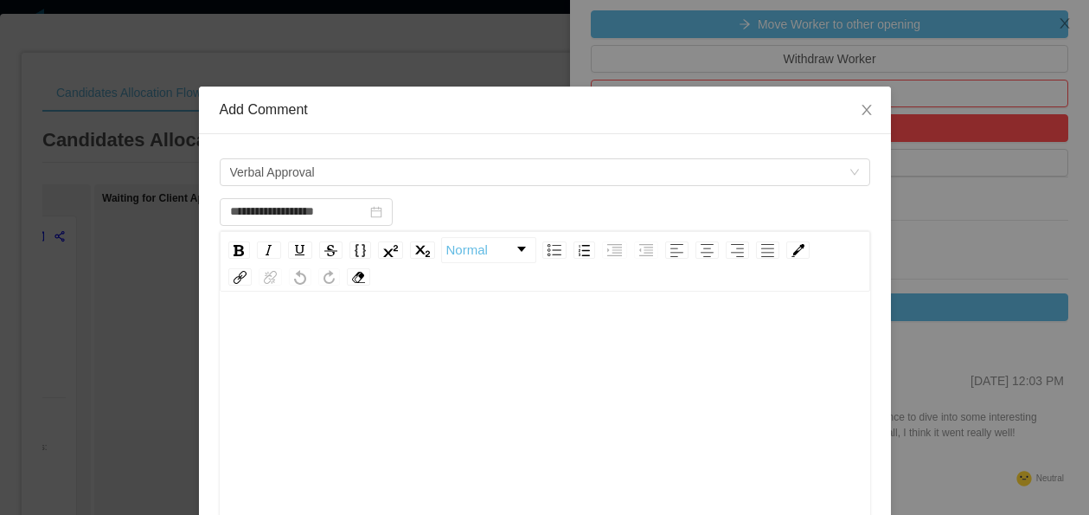
click at [377, 369] on div "rdw-editor" at bounding box center [546, 472] width 624 height 303
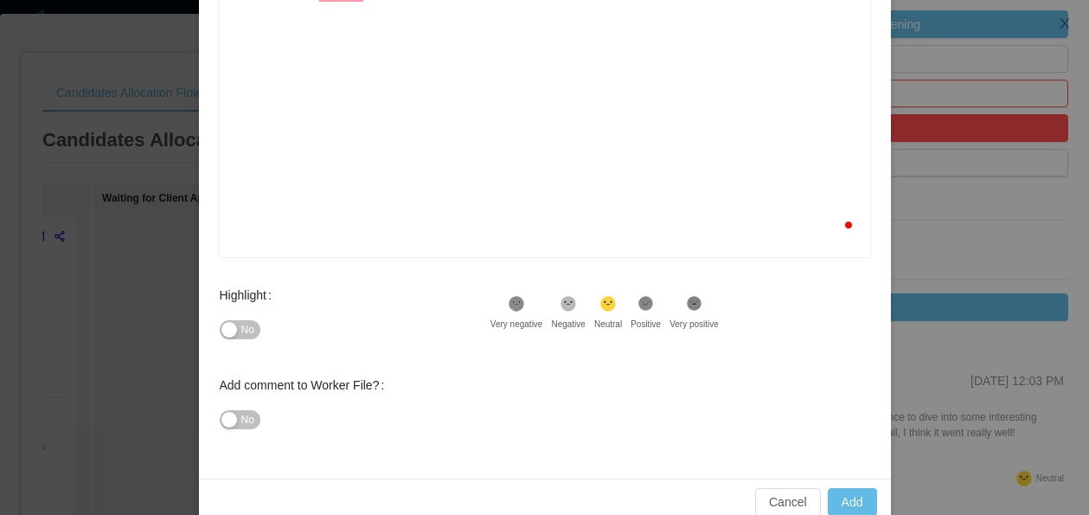
scroll to position [363, 0]
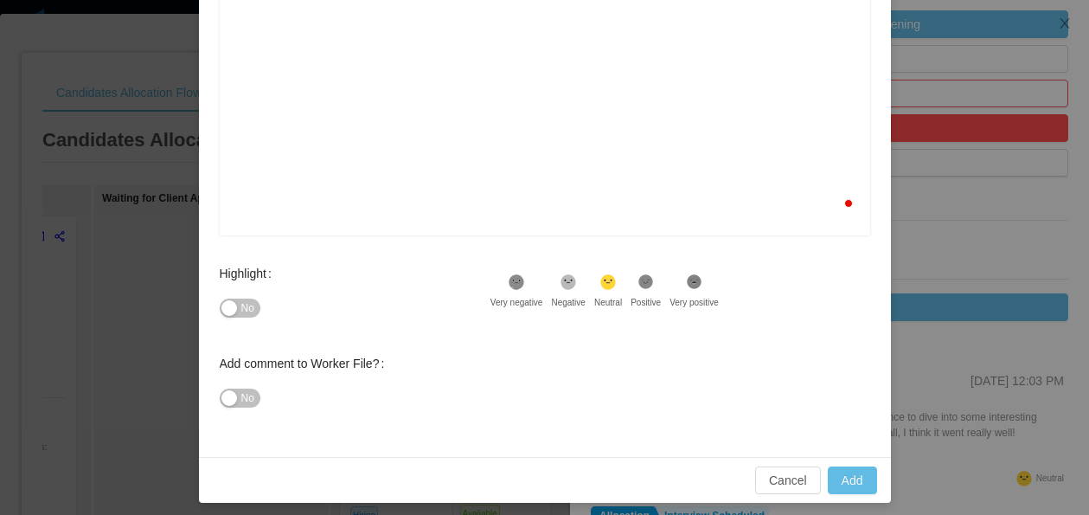
click at [239, 311] on button "No" at bounding box center [240, 307] width 41 height 19
click at [855, 484] on button "Add" at bounding box center [852, 480] width 49 height 28
type input "**********"
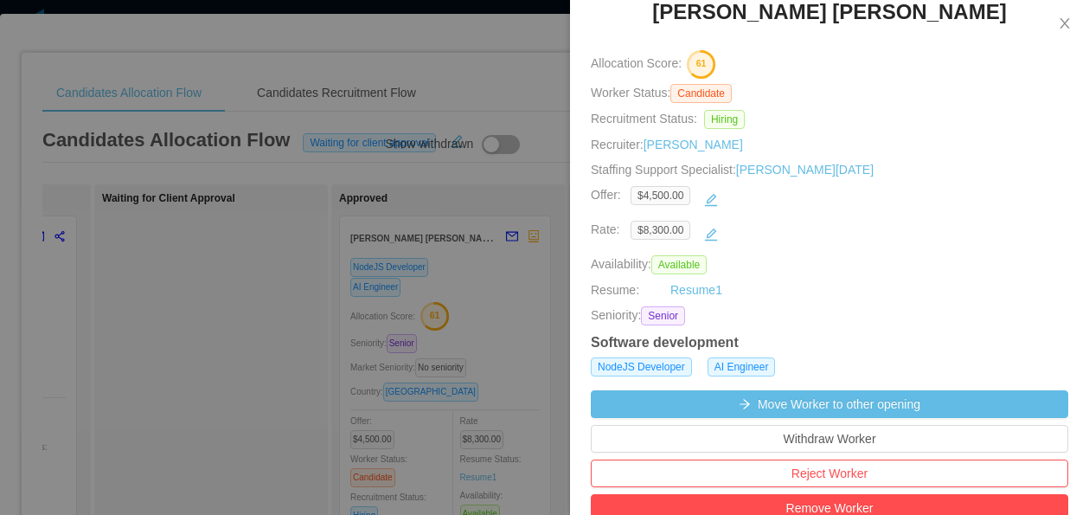
scroll to position [0, 0]
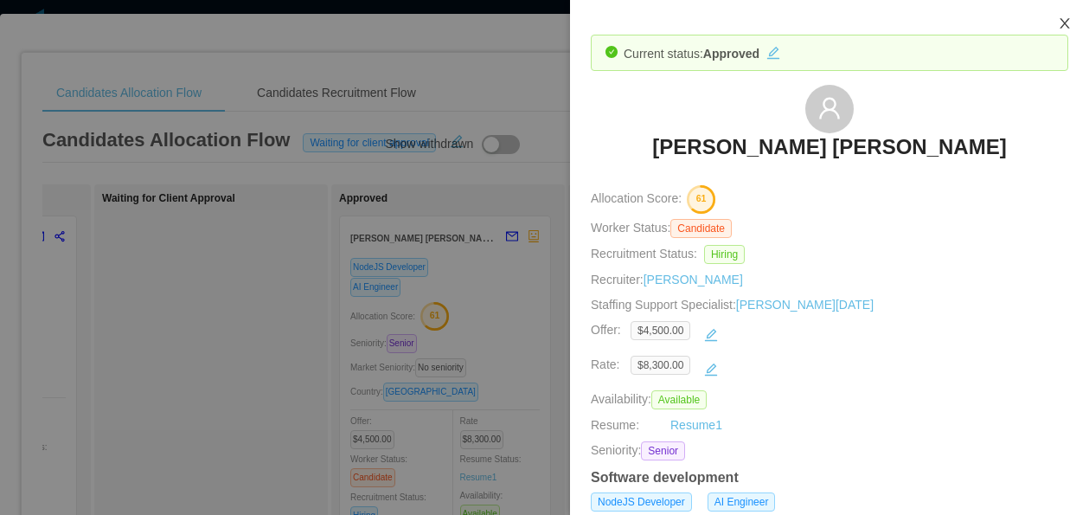
click at [1066, 29] on icon "icon: close" at bounding box center [1065, 23] width 14 height 14
